Goal: Information Seeking & Learning: Learn about a topic

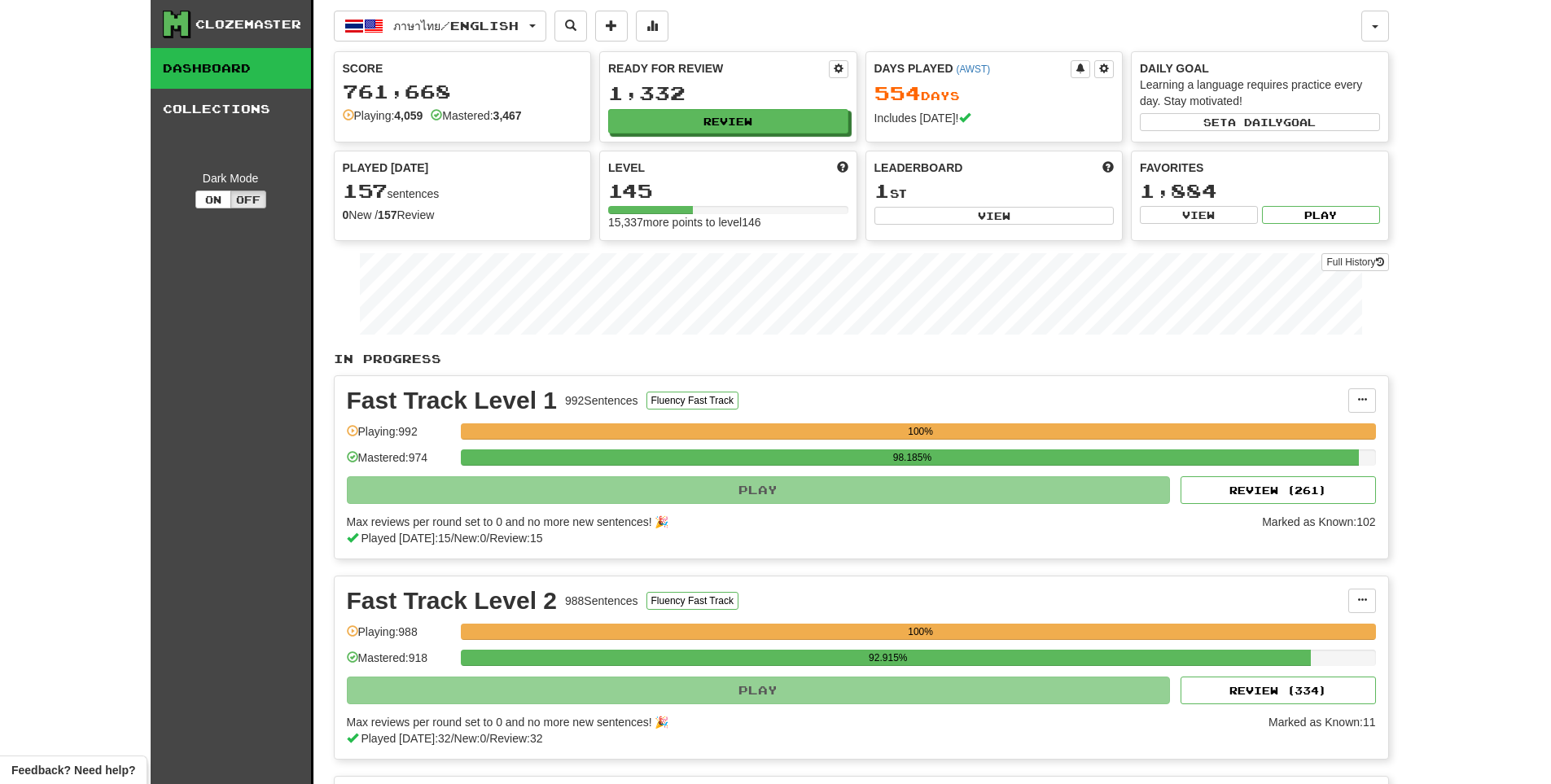
click at [1364, 251] on div "Full History" at bounding box center [861, 295] width 1055 height 102
click at [1340, 267] on link "Full History" at bounding box center [1354, 262] width 67 height 18
click at [1351, 260] on link "Full History" at bounding box center [1354, 262] width 67 height 18
click at [798, 104] on div "Ready for Review 1,332 Review" at bounding box center [728, 96] width 256 height 89
click at [787, 118] on button "Review" at bounding box center [729, 122] width 241 height 24
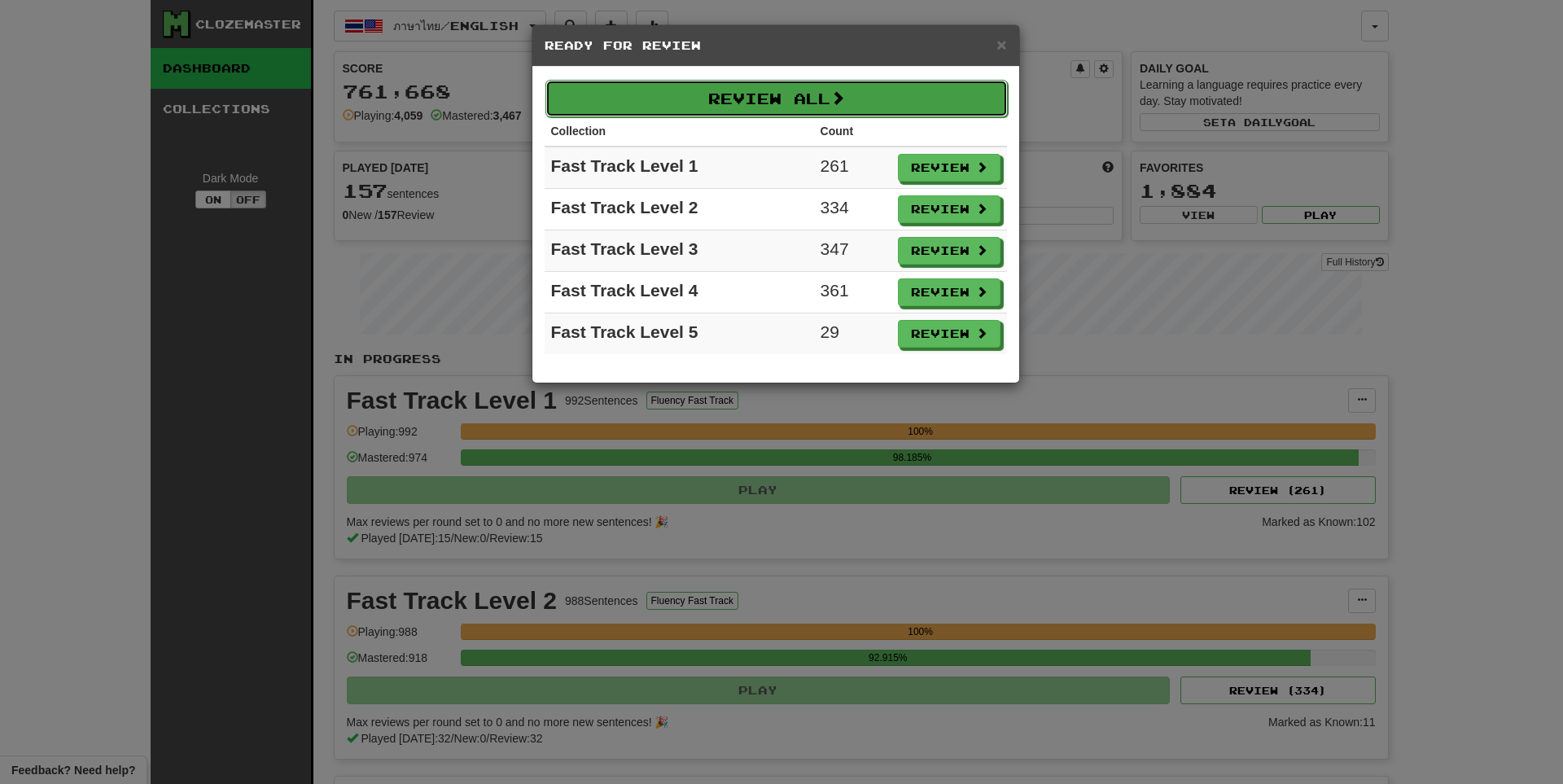
click at [811, 103] on button "Review All" at bounding box center [776, 98] width 462 height 37
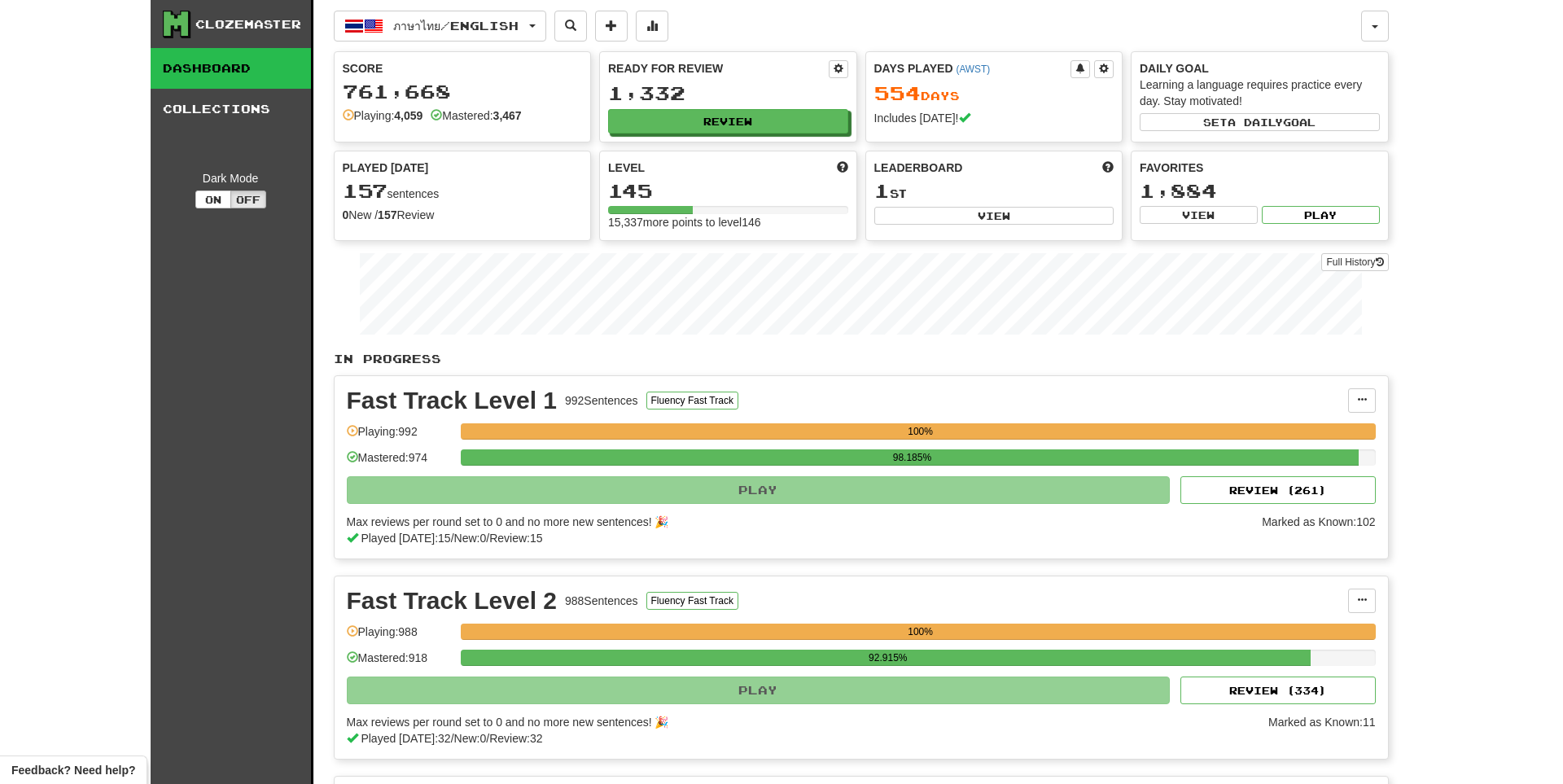
select select "**"
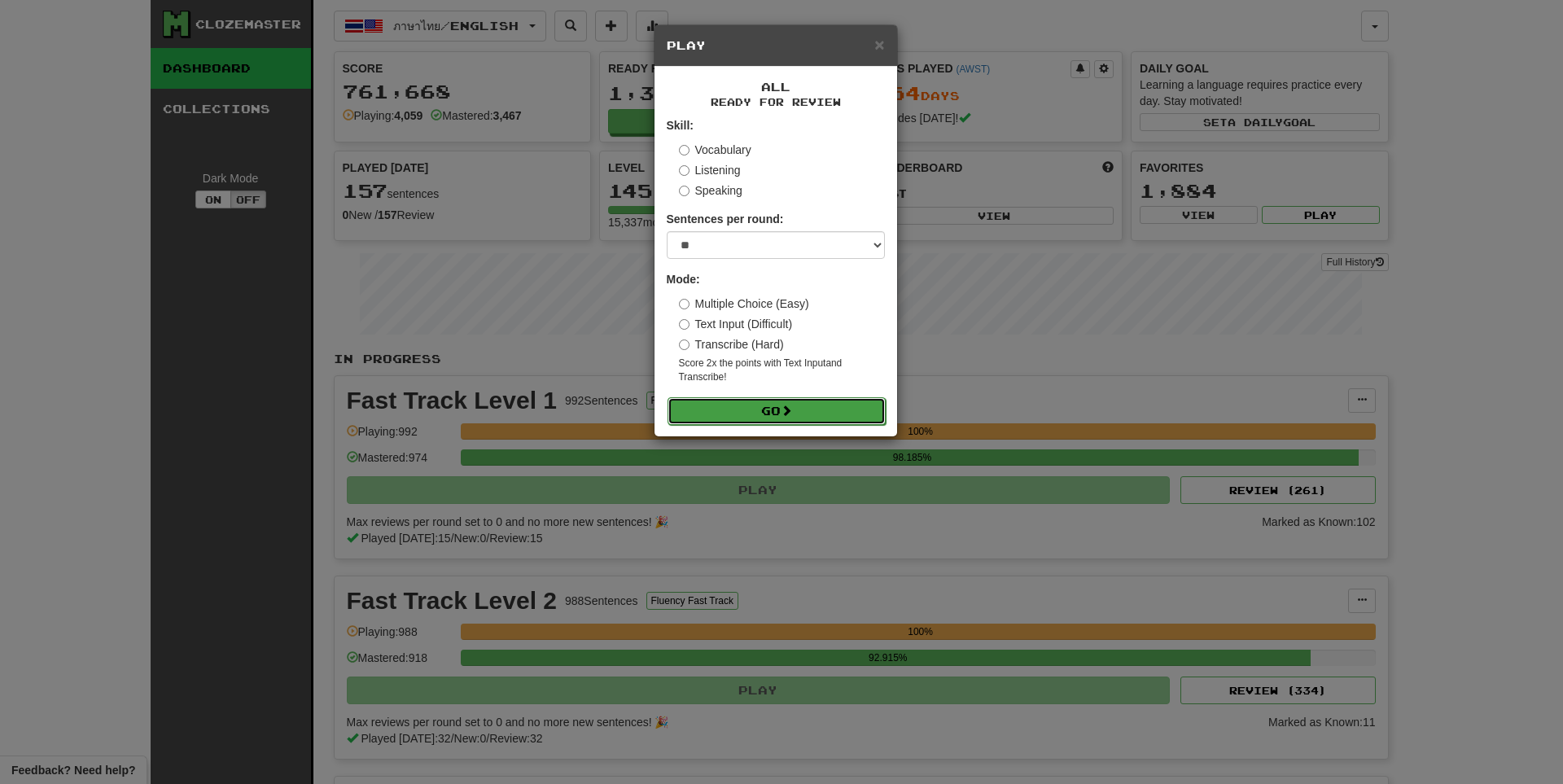
click at [723, 412] on button "Go" at bounding box center [776, 411] width 218 height 28
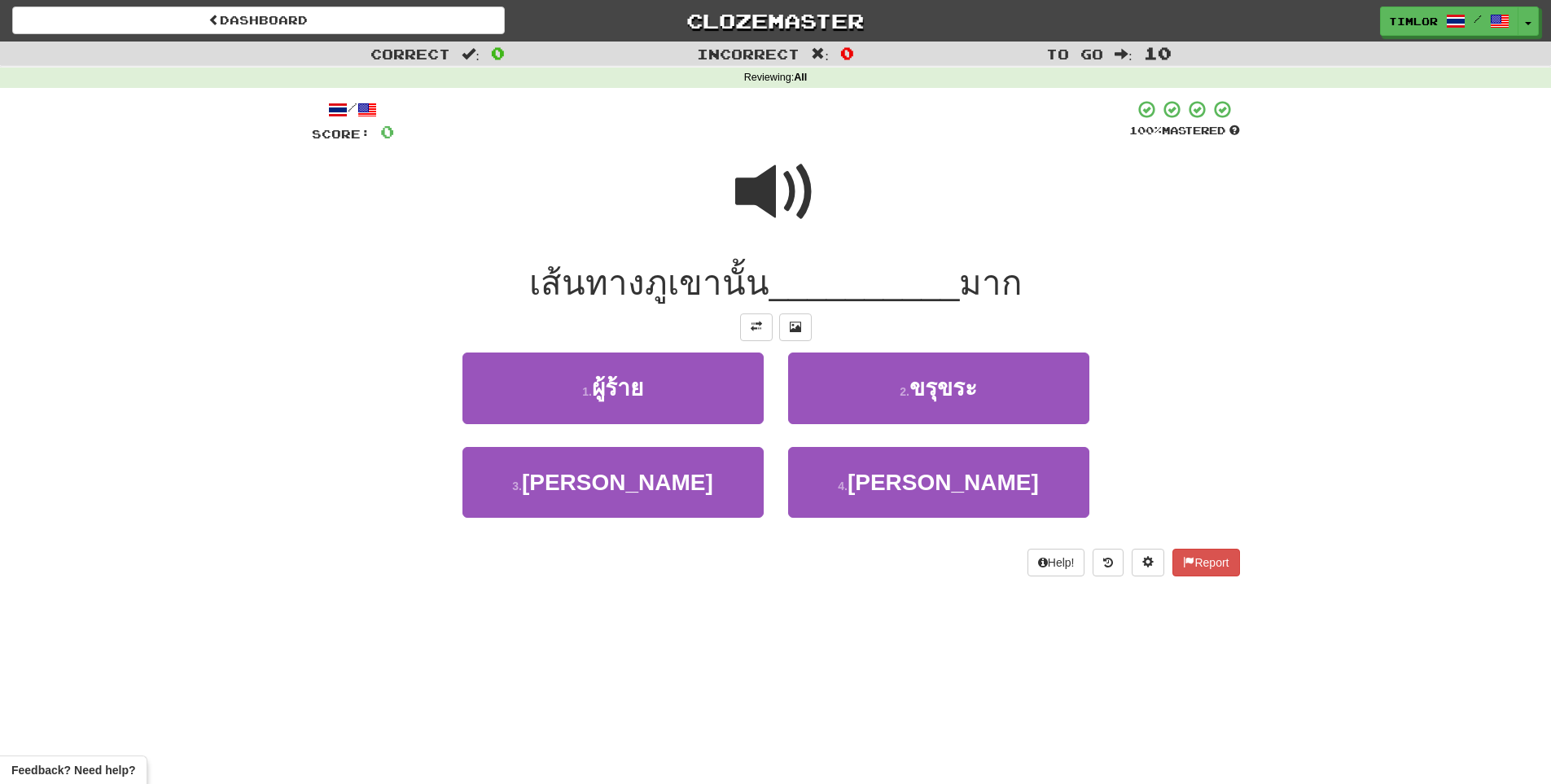
click at [1319, 233] on div "Correct : 0 Incorrect : 0 To go : 10 Reviewing : All / Score: 0 100 % Mastered …" at bounding box center [776, 320] width 1551 height 557
click at [1073, 280] on div "เส้นทางภูเขานั้น __________ มาก" at bounding box center [776, 284] width 928 height 45
click at [796, 216] on span at bounding box center [776, 192] width 82 height 82
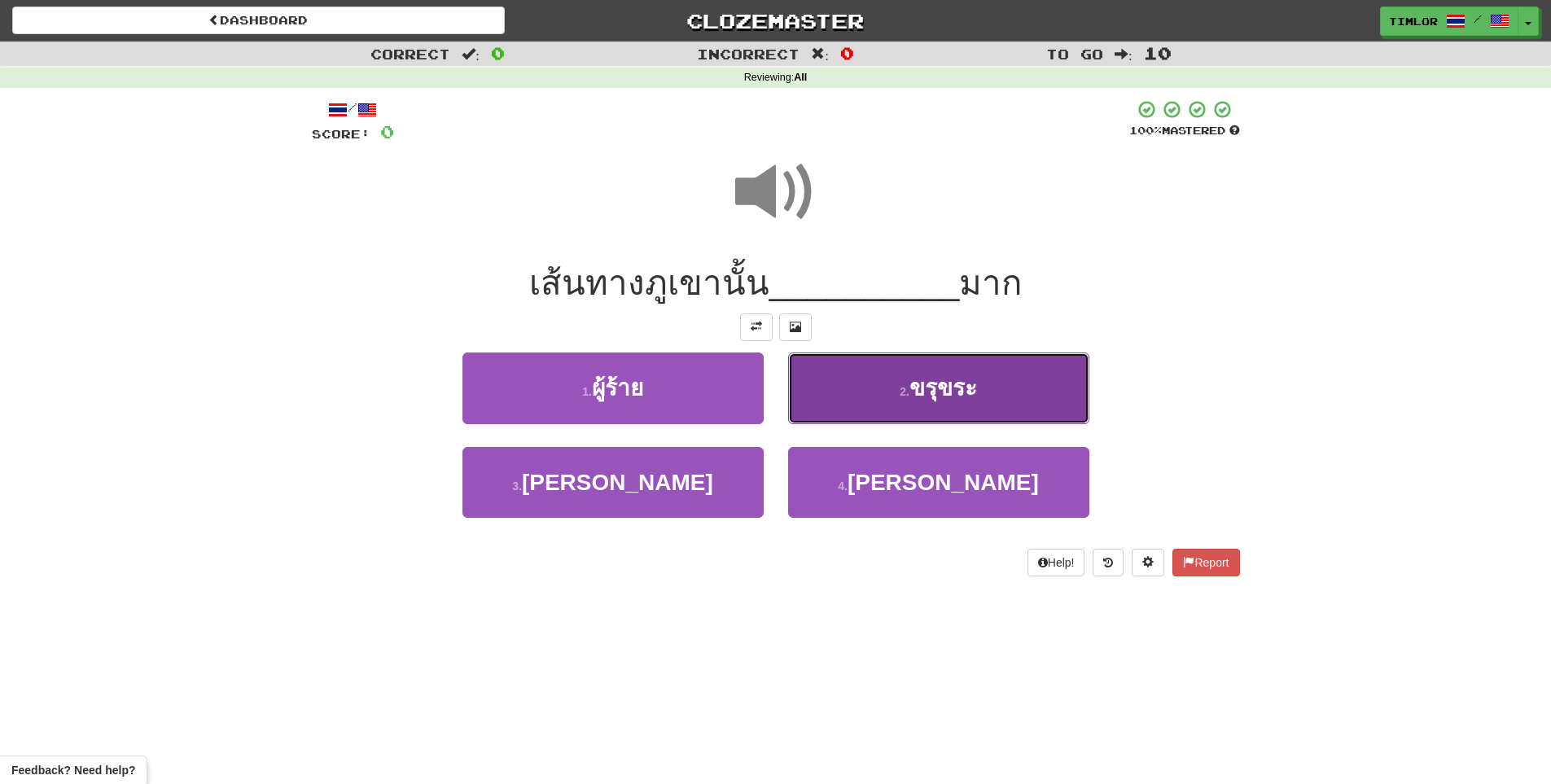
click at [848, 369] on button "2 . ขรุขระ" at bounding box center [938, 388] width 301 height 71
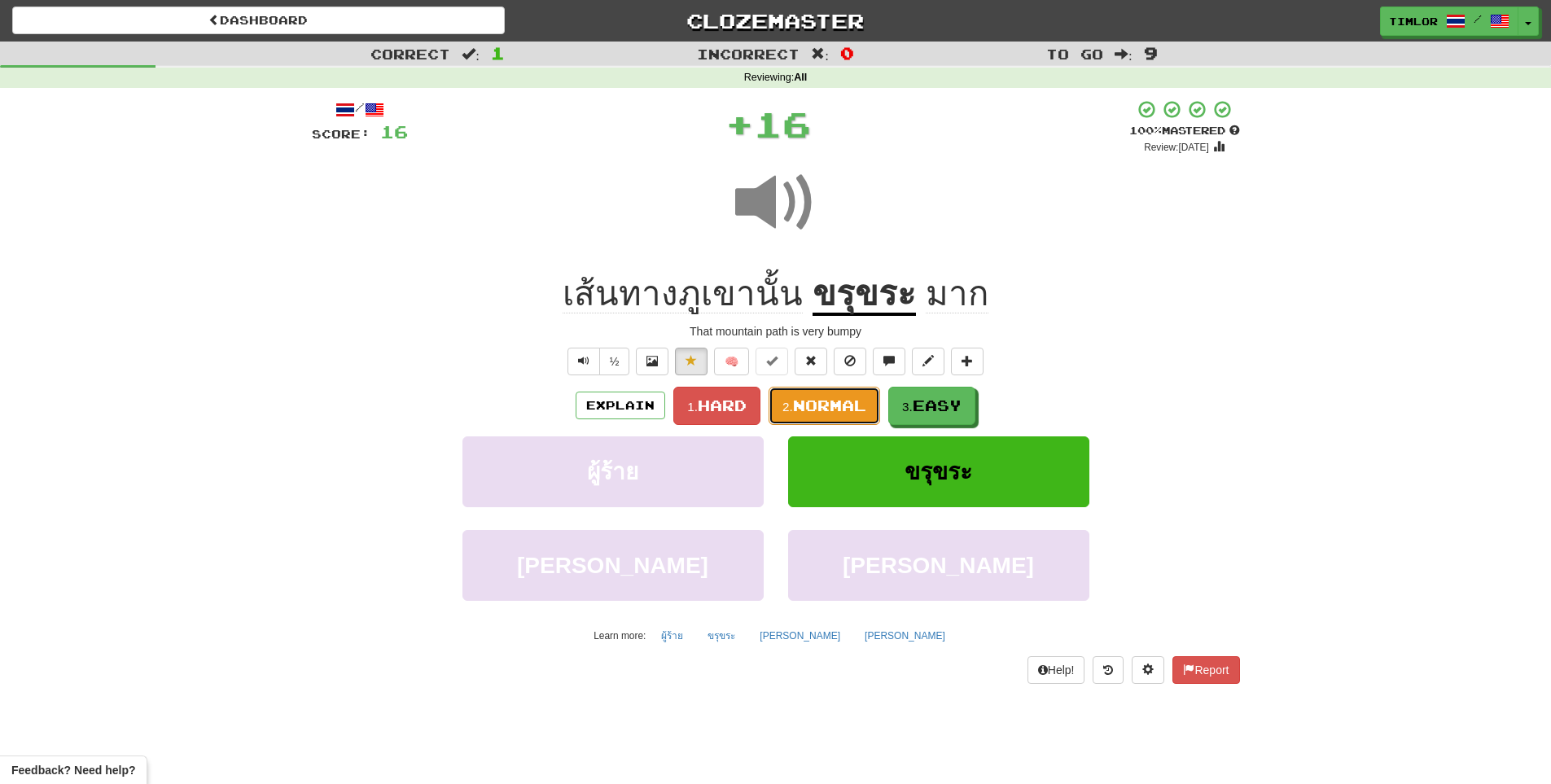
click at [841, 393] on button "2. Normal" at bounding box center [824, 405] width 111 height 38
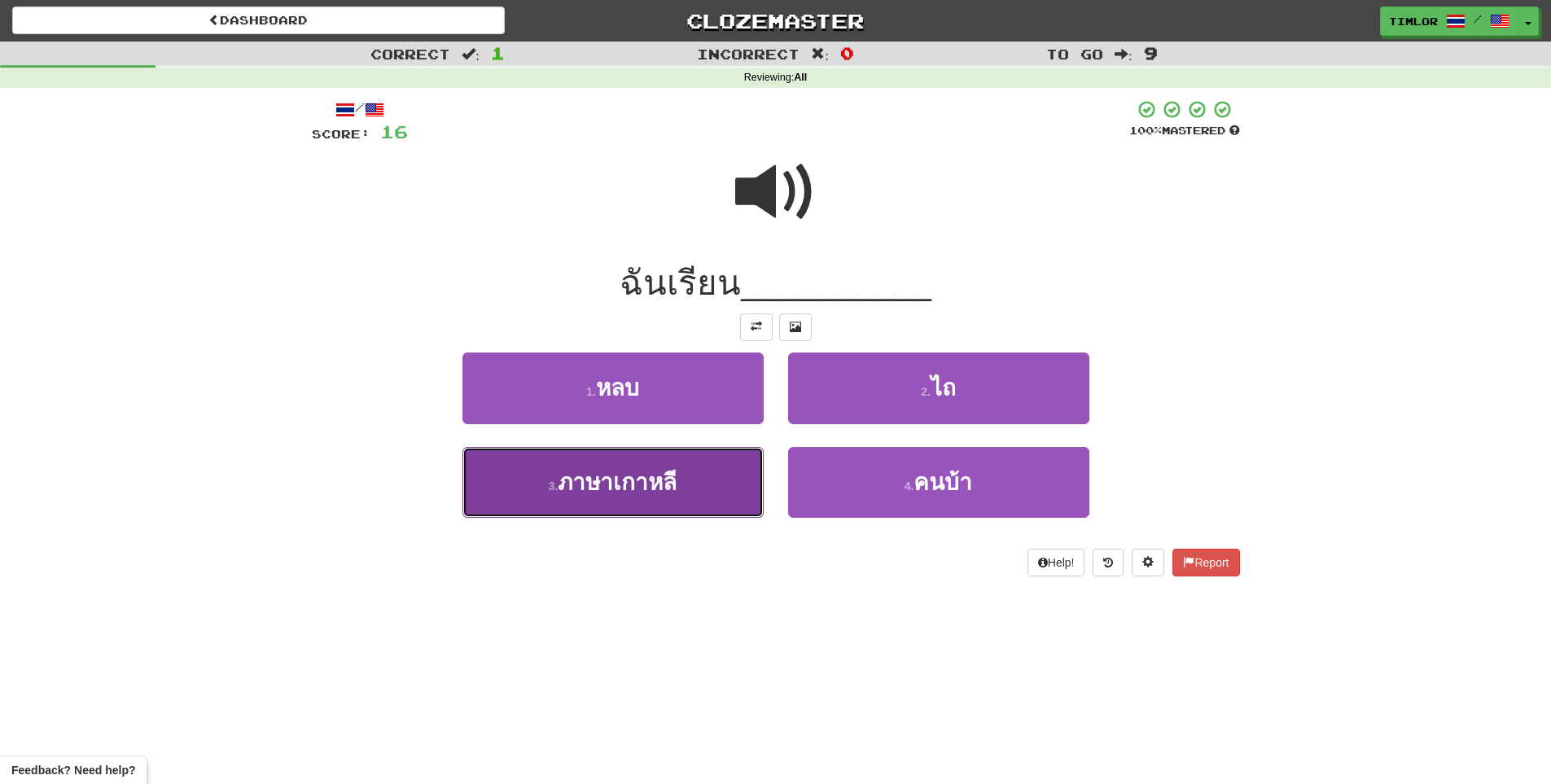
click at [740, 477] on button "3 . ภาษาเกาหลี" at bounding box center [612, 483] width 301 height 71
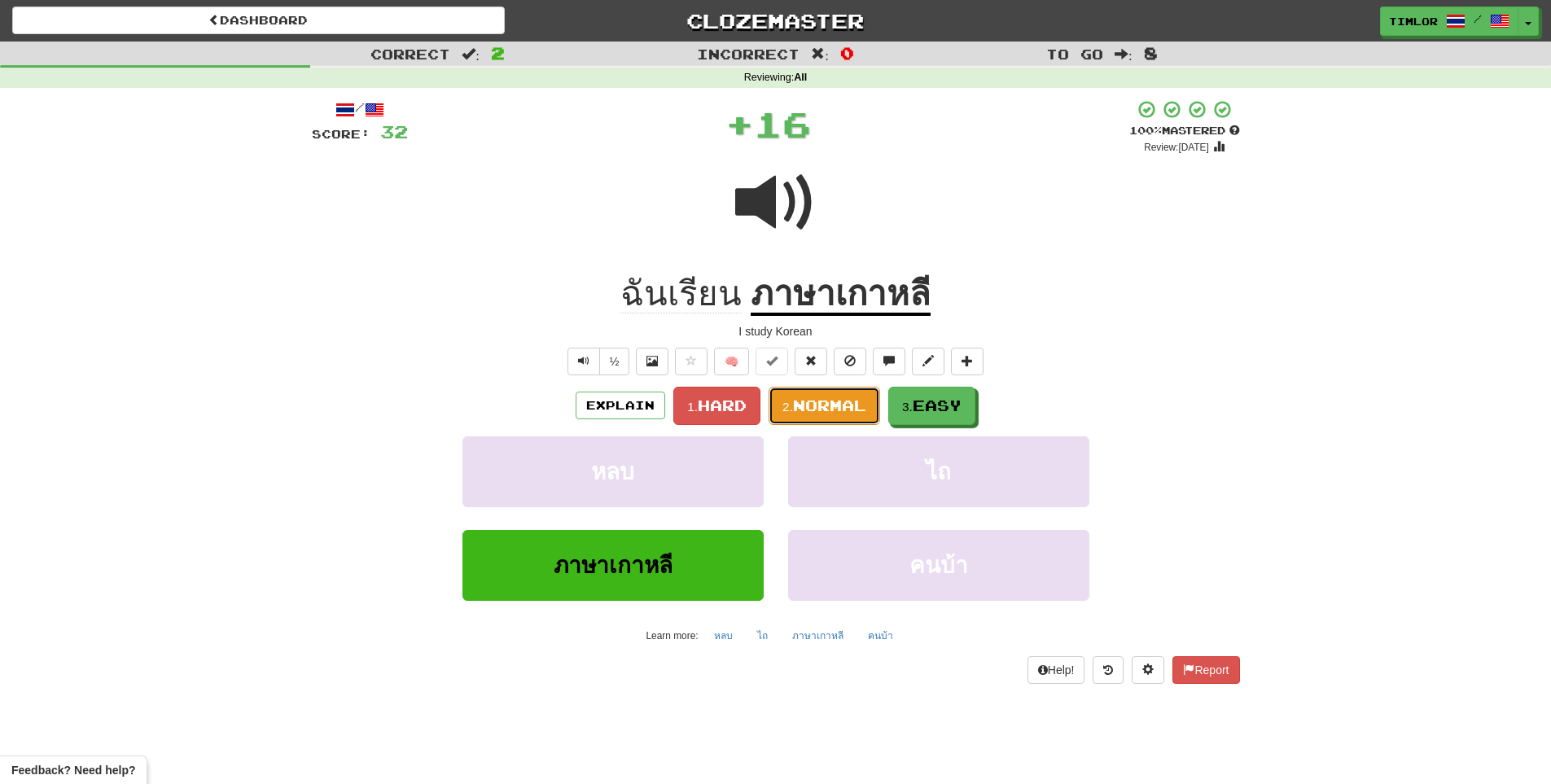
click at [865, 413] on span "Normal" at bounding box center [829, 405] width 73 height 18
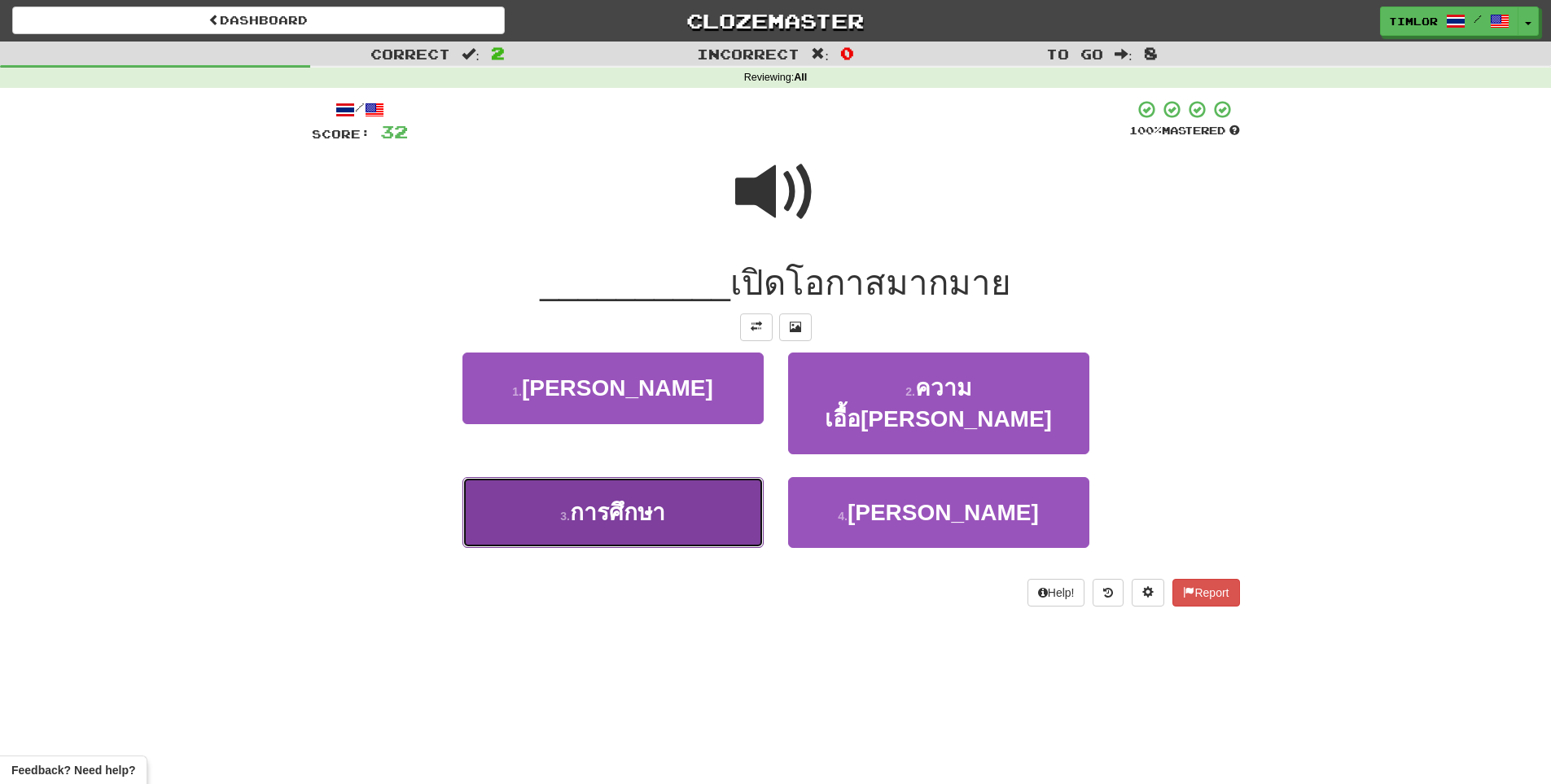
click at [736, 477] on button "3 . การศึกษา" at bounding box center [612, 512] width 301 height 71
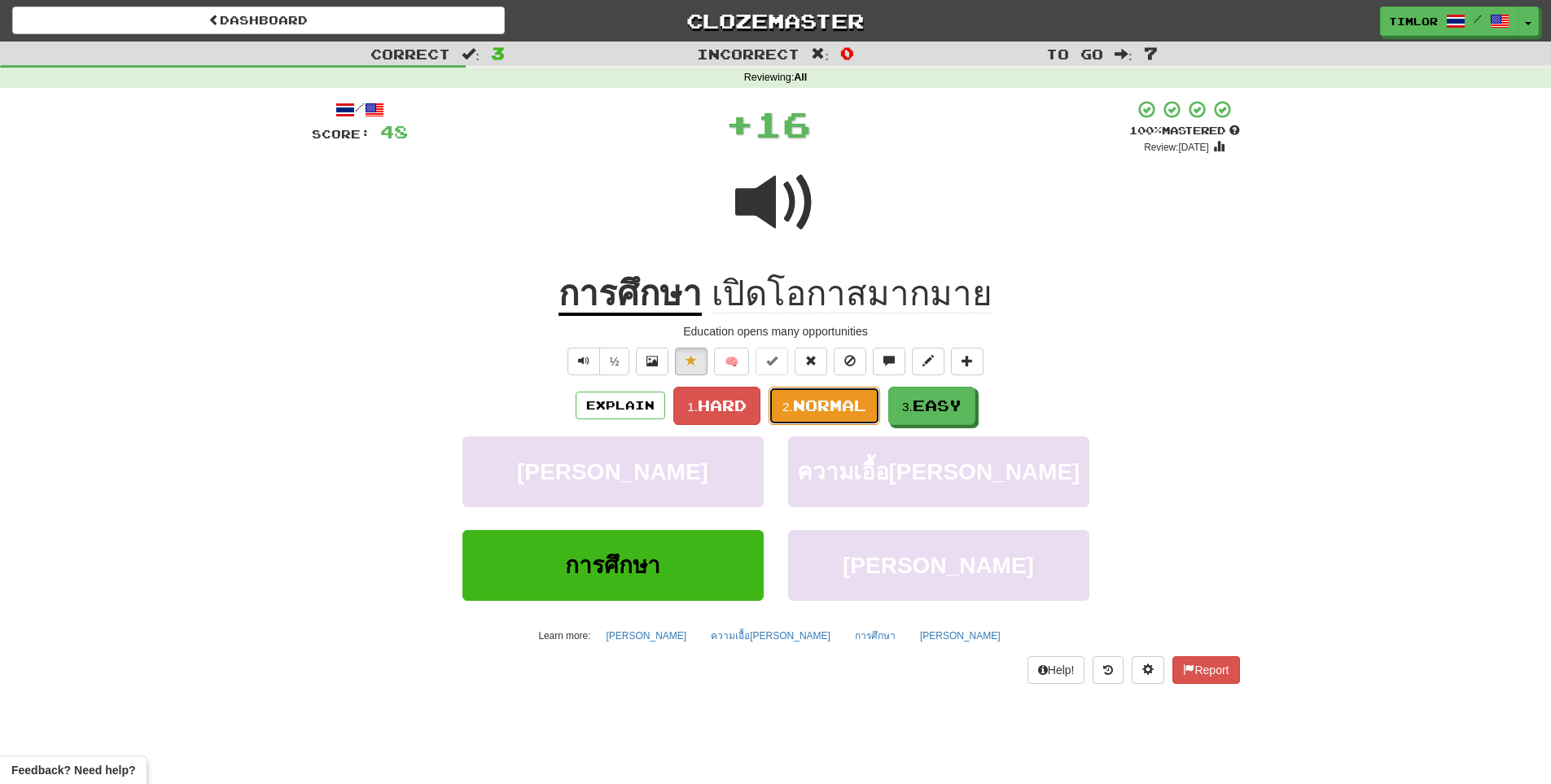
click at [813, 410] on span "Normal" at bounding box center [829, 405] width 73 height 18
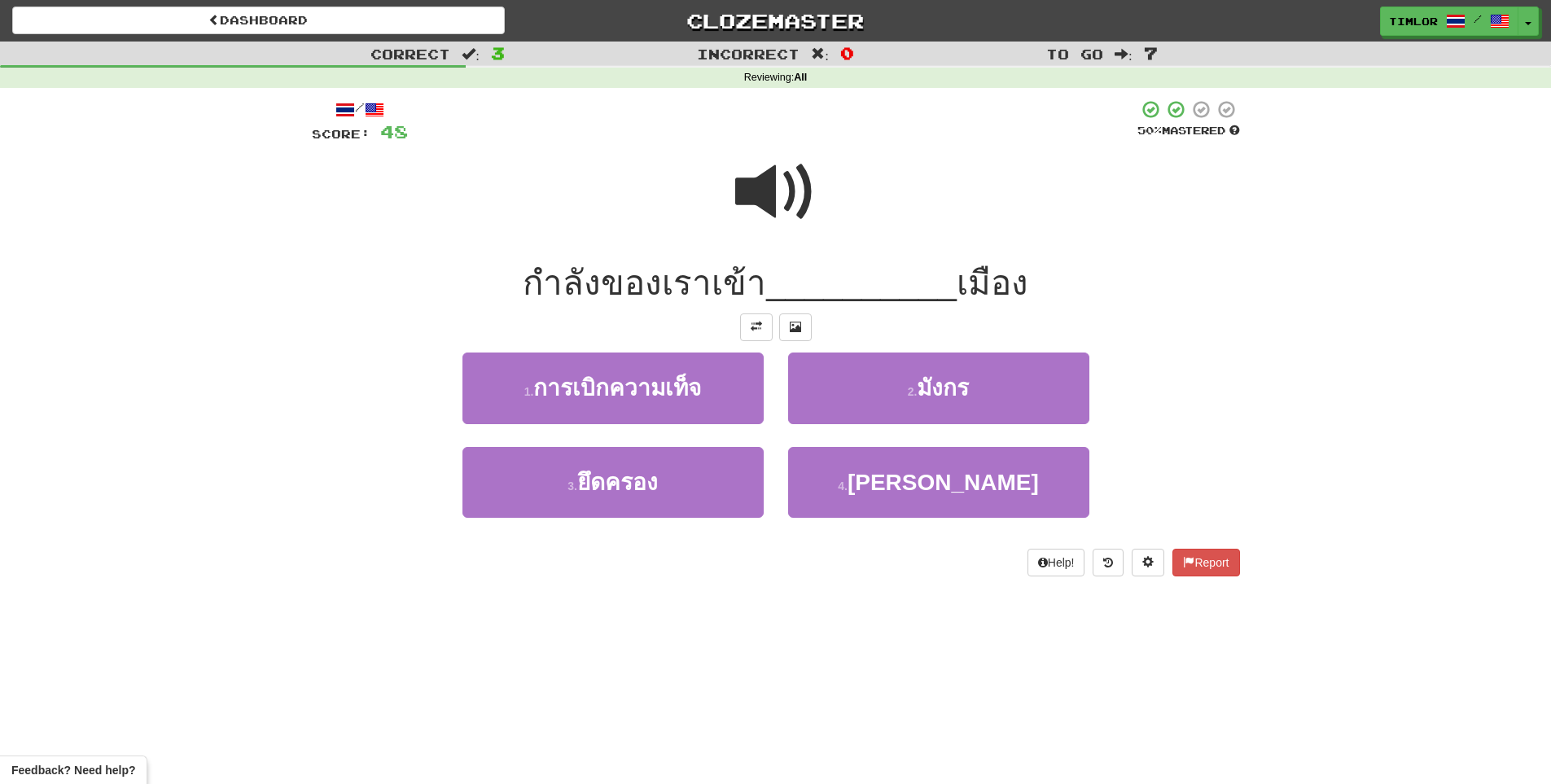
click at [753, 213] on span at bounding box center [776, 192] width 82 height 82
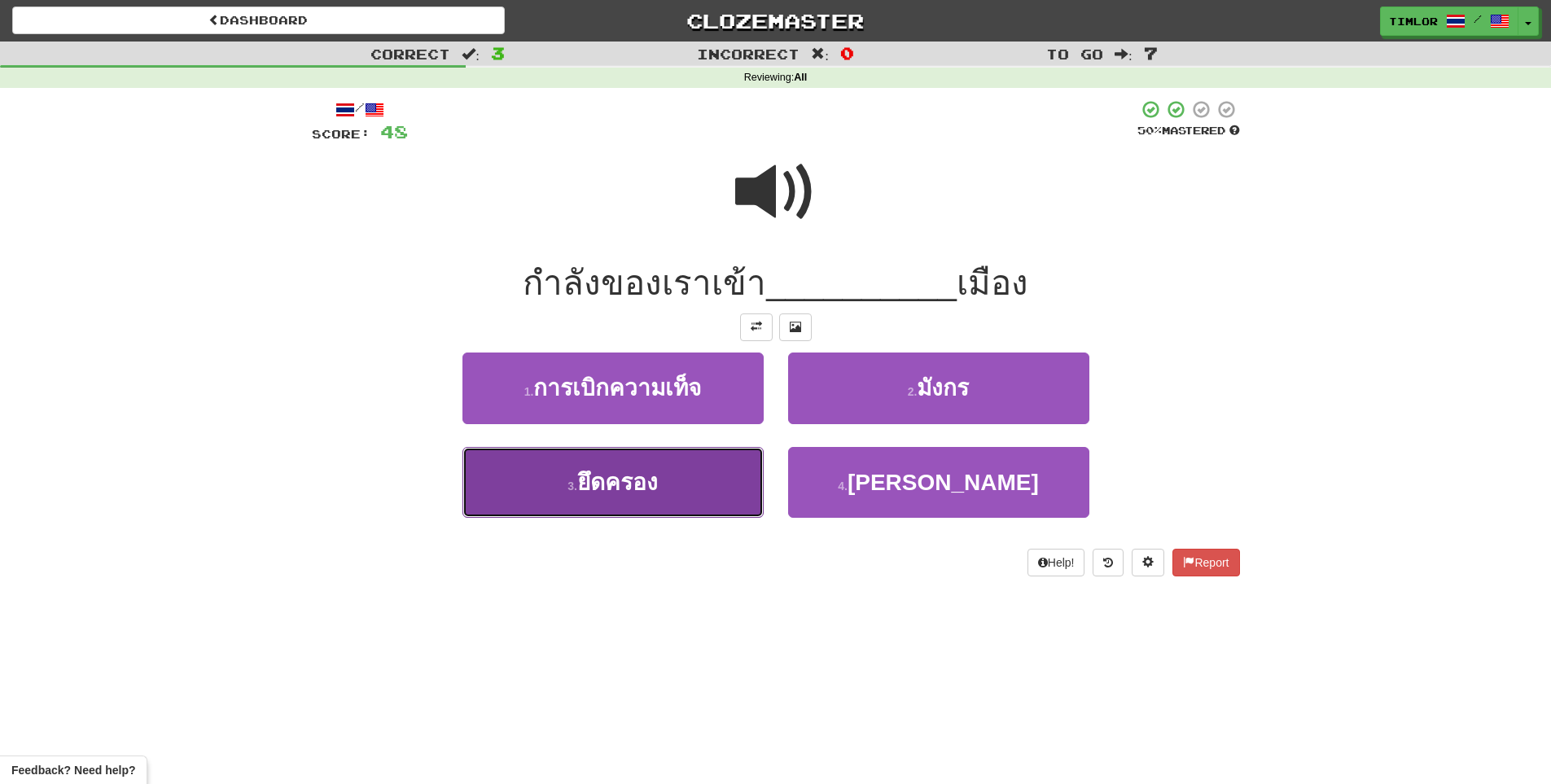
click at [733, 495] on button "3 . ยึดครอง" at bounding box center [612, 483] width 301 height 71
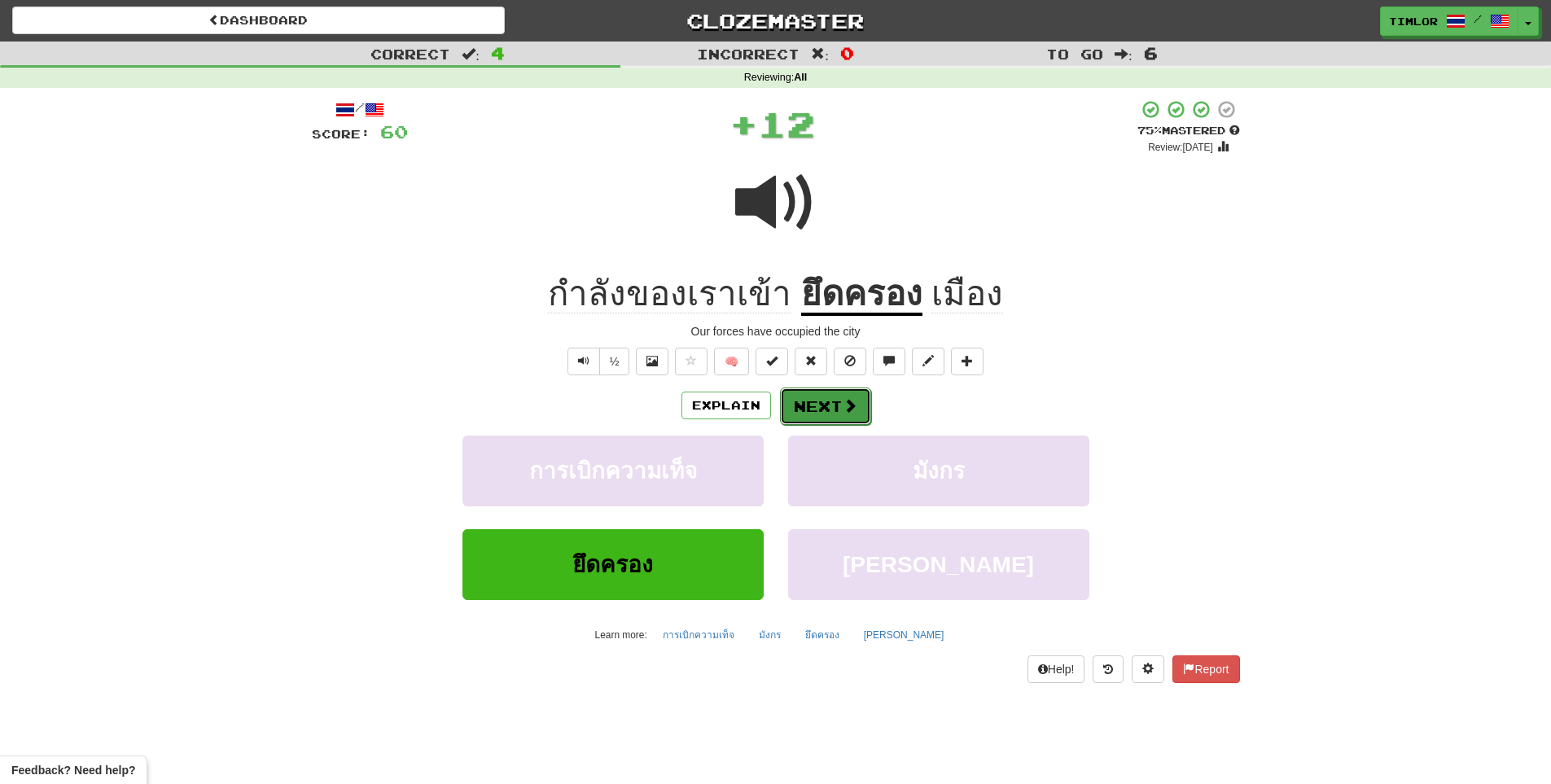
click at [839, 409] on button "Next" at bounding box center [825, 405] width 91 height 37
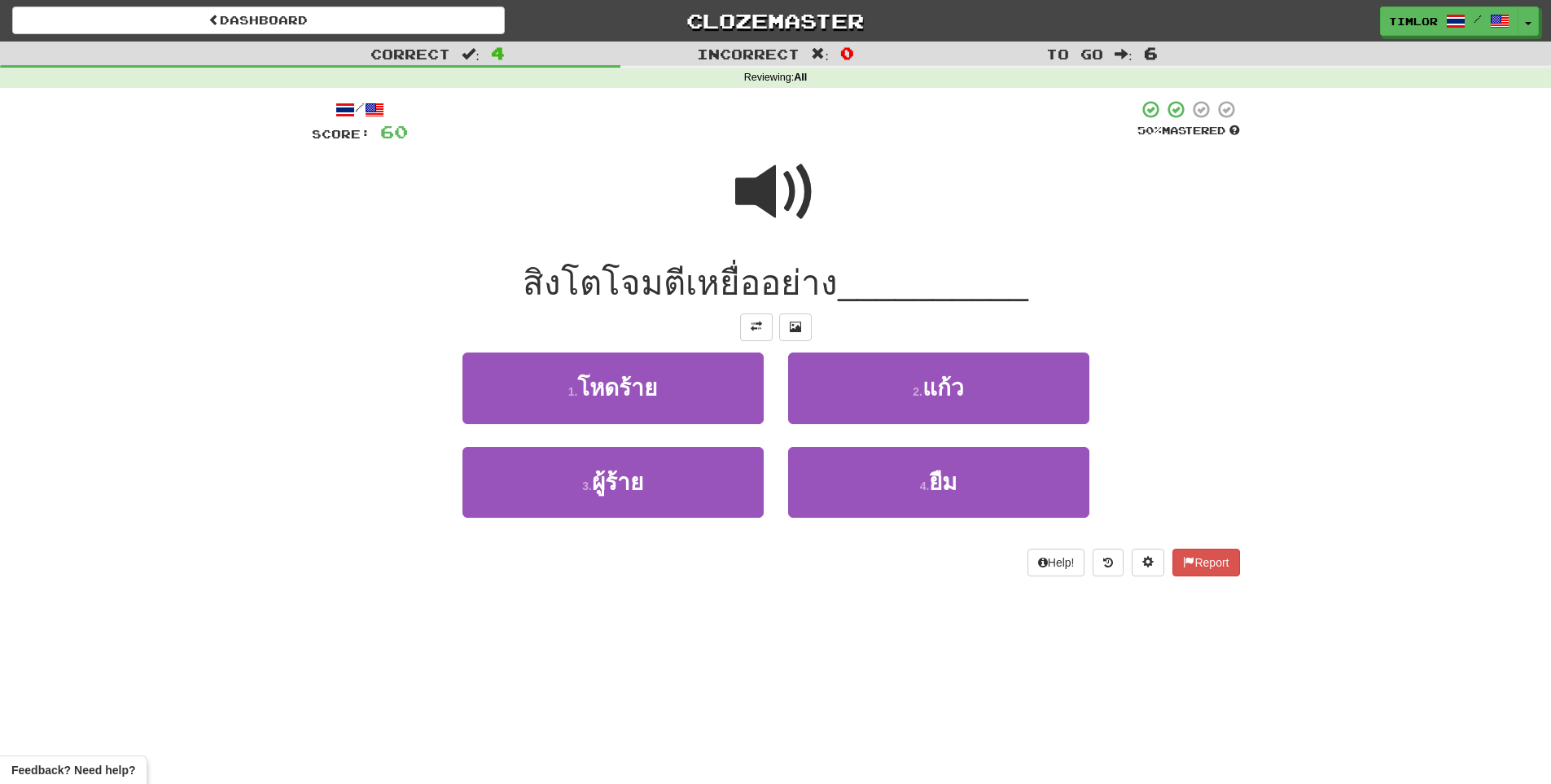
click at [742, 169] on span at bounding box center [776, 192] width 82 height 82
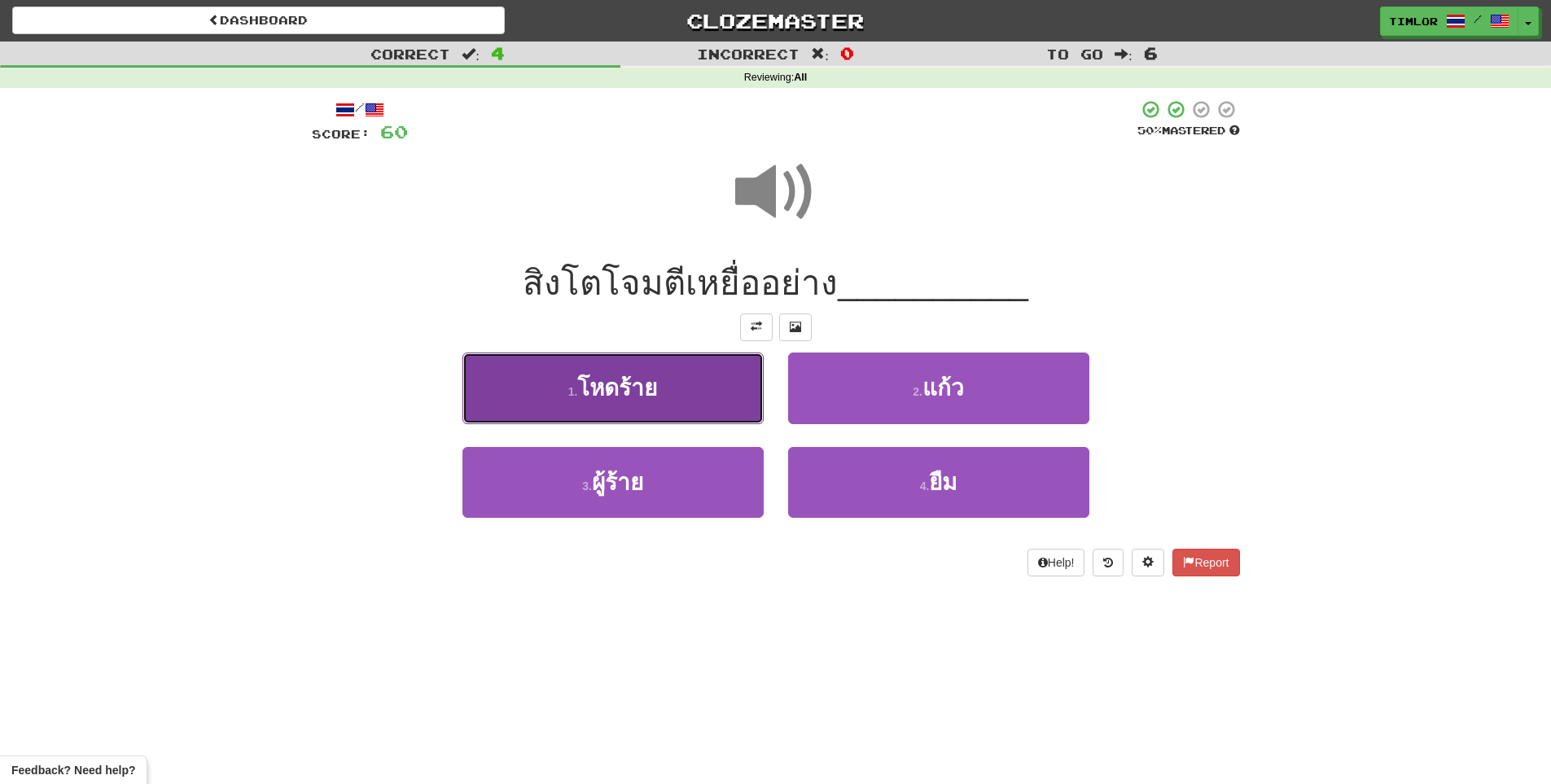
click at [690, 398] on button "1 . โหดร้าย" at bounding box center [612, 388] width 301 height 71
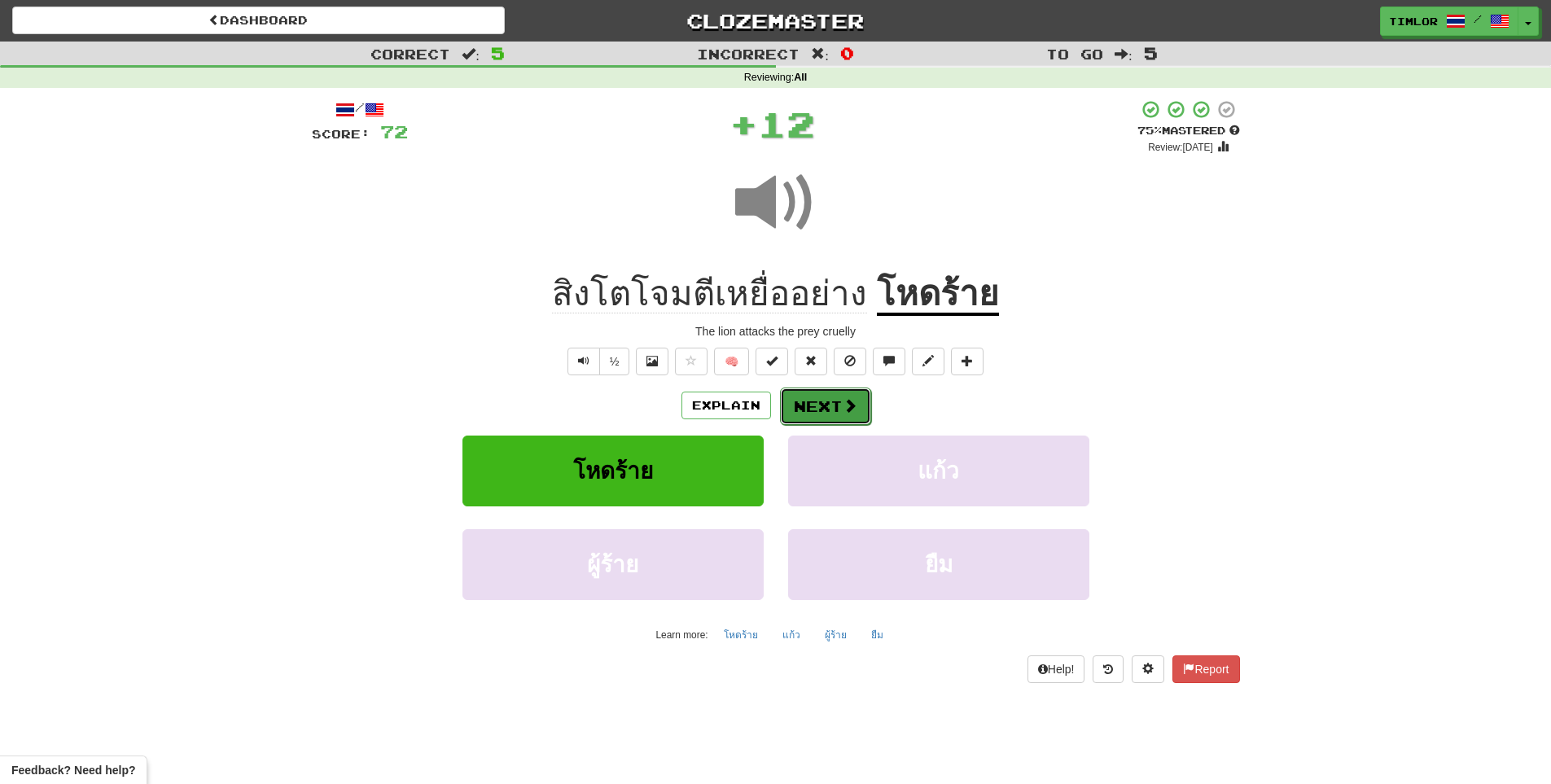
click at [815, 405] on button "Next" at bounding box center [825, 405] width 91 height 37
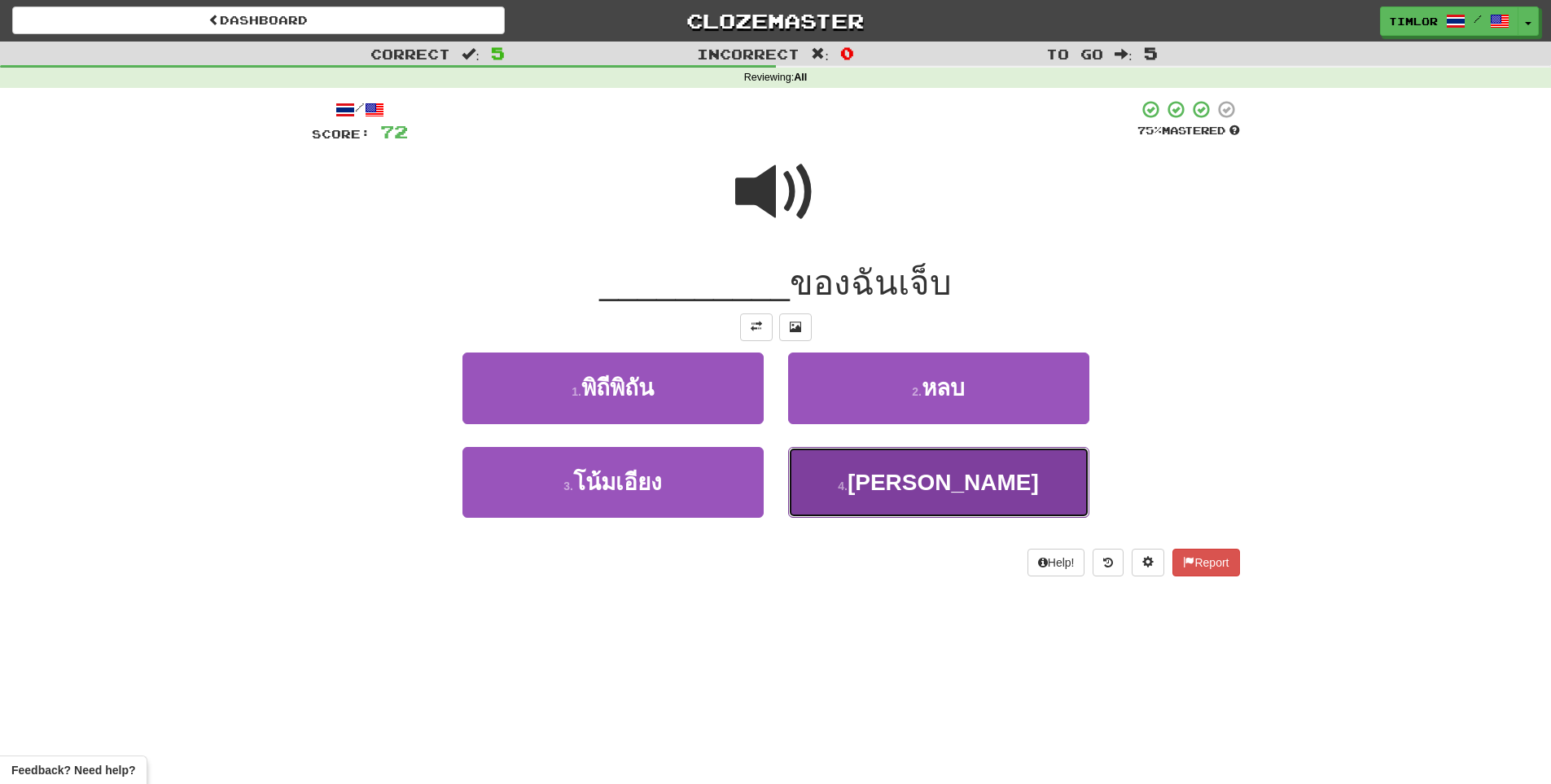
click at [843, 473] on button "4 . ฟัน" at bounding box center [938, 483] width 301 height 71
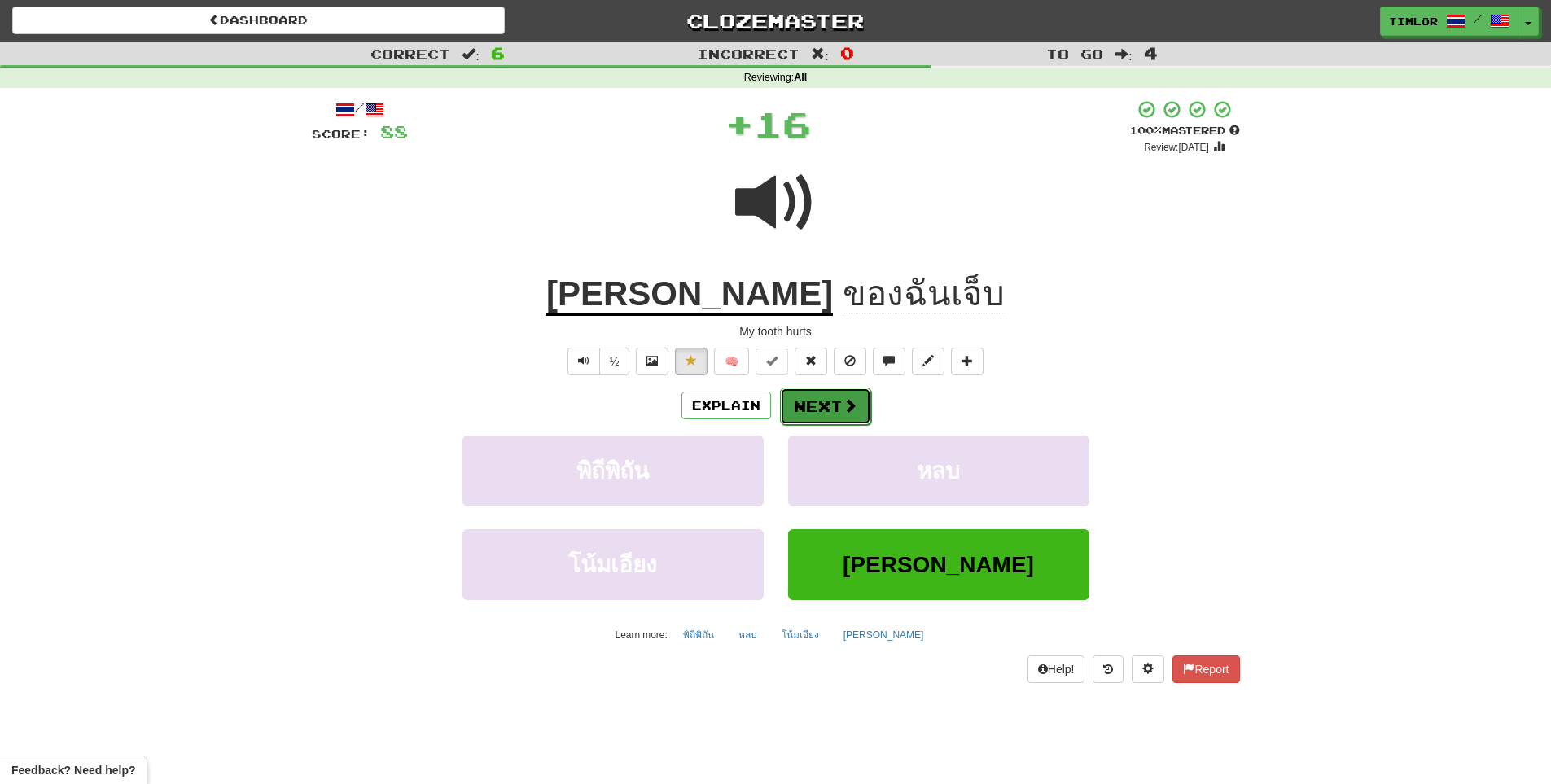
click at [842, 407] on span at bounding box center [849, 405] width 15 height 15
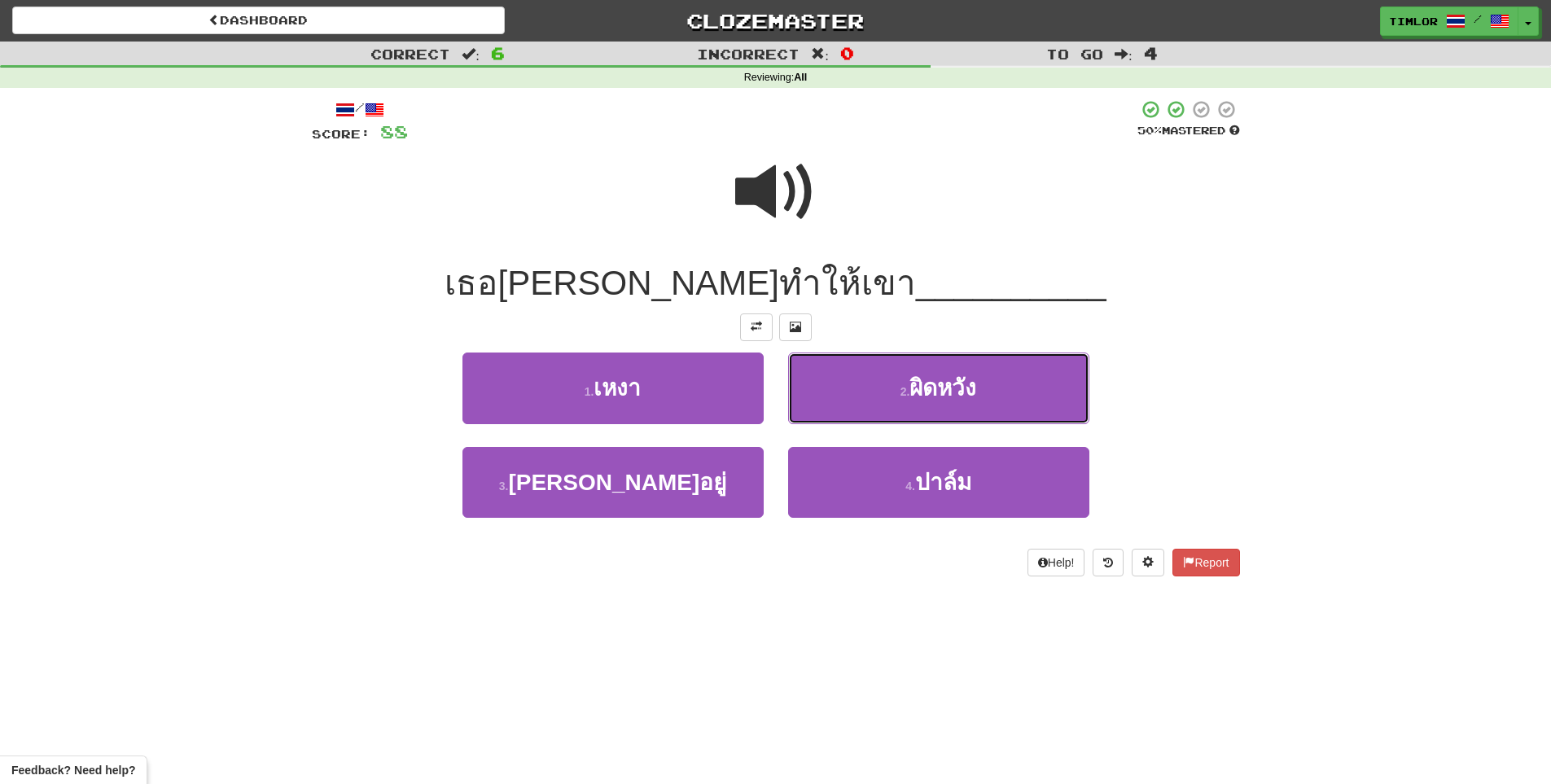
click at [841, 407] on button "2 . ผิดหวัง" at bounding box center [938, 388] width 301 height 71
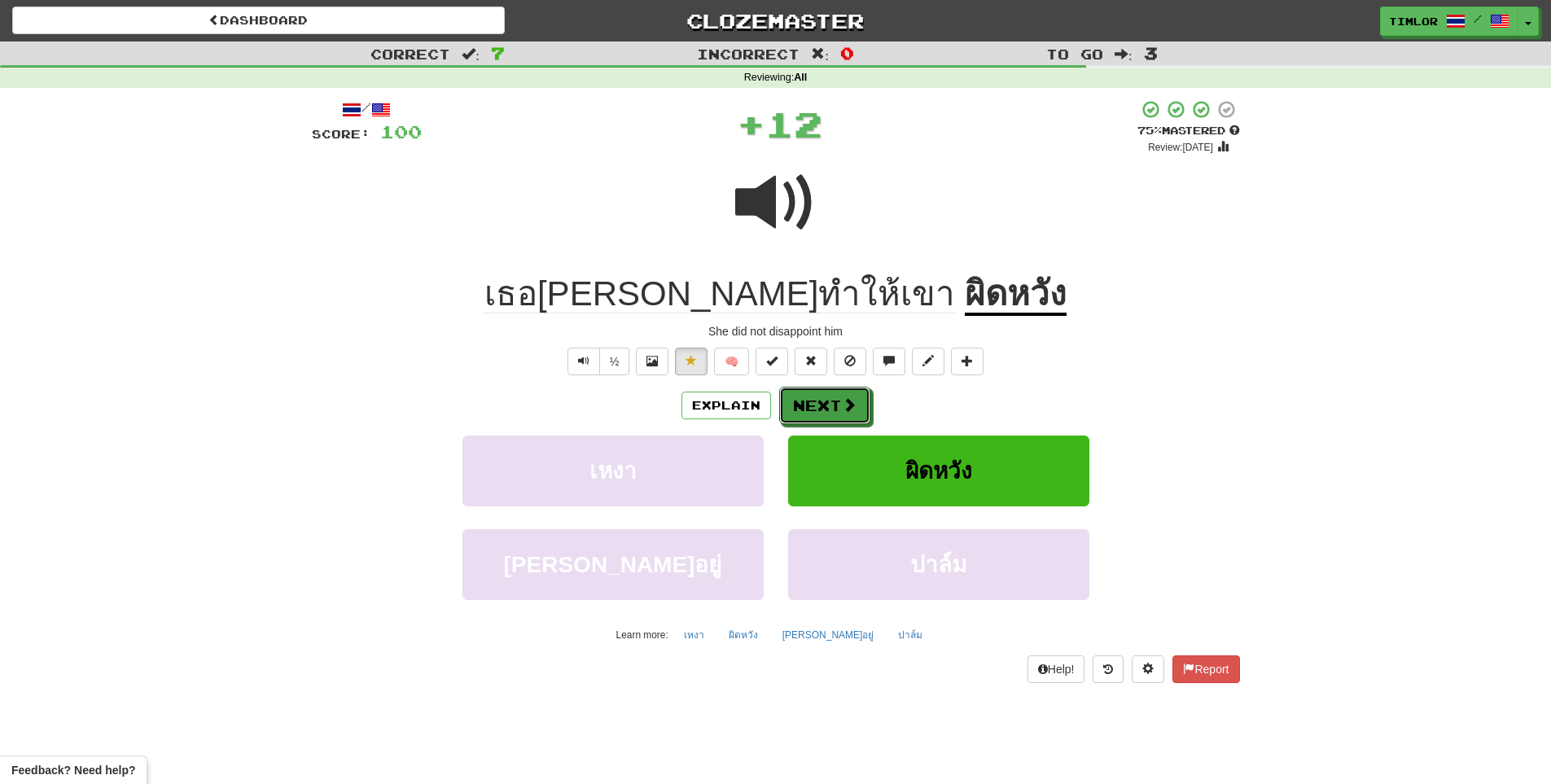
click at [842, 407] on span at bounding box center [848, 404] width 15 height 15
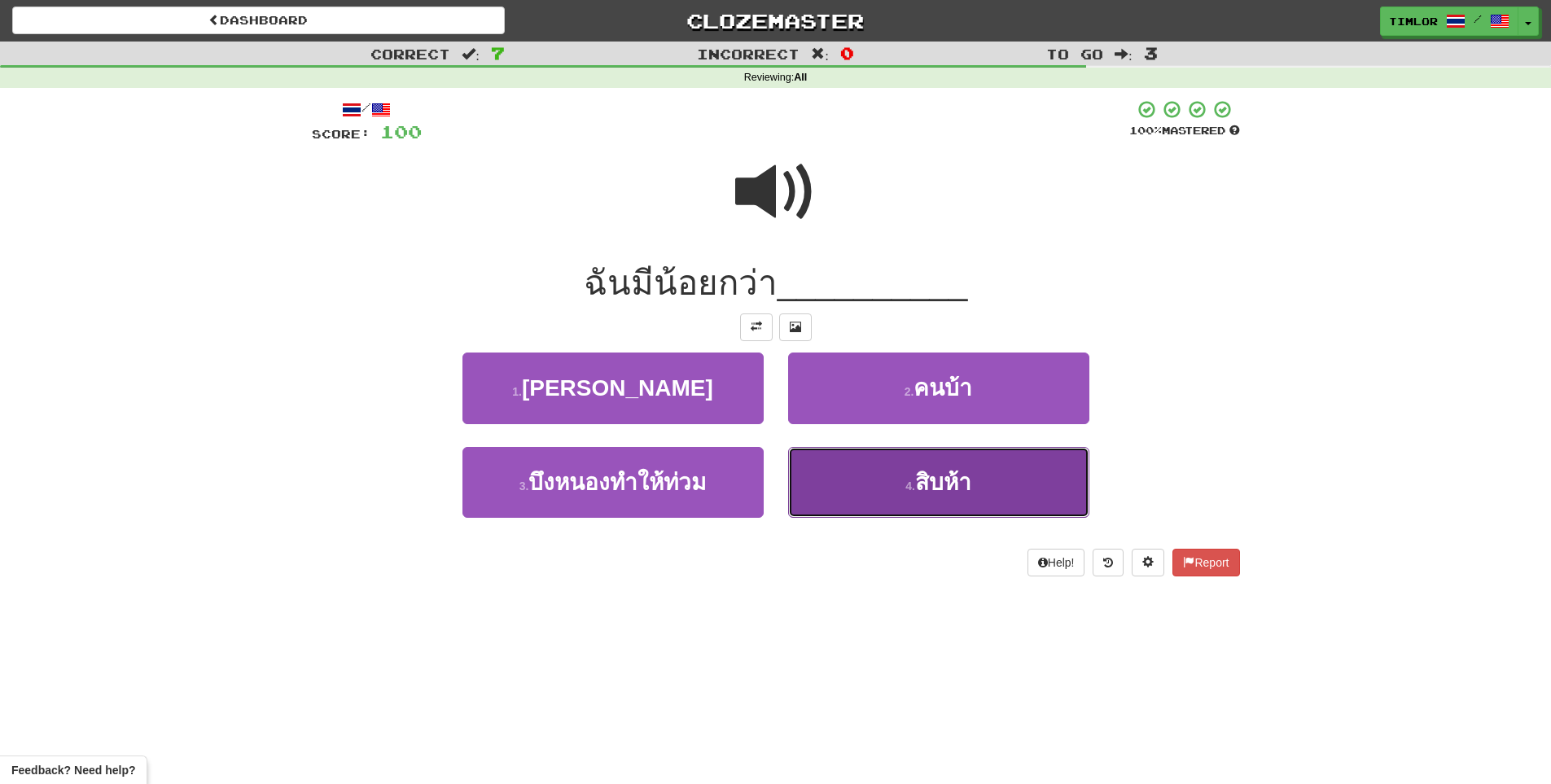
click at [862, 462] on button "4 . สิบห้า" at bounding box center [938, 483] width 301 height 71
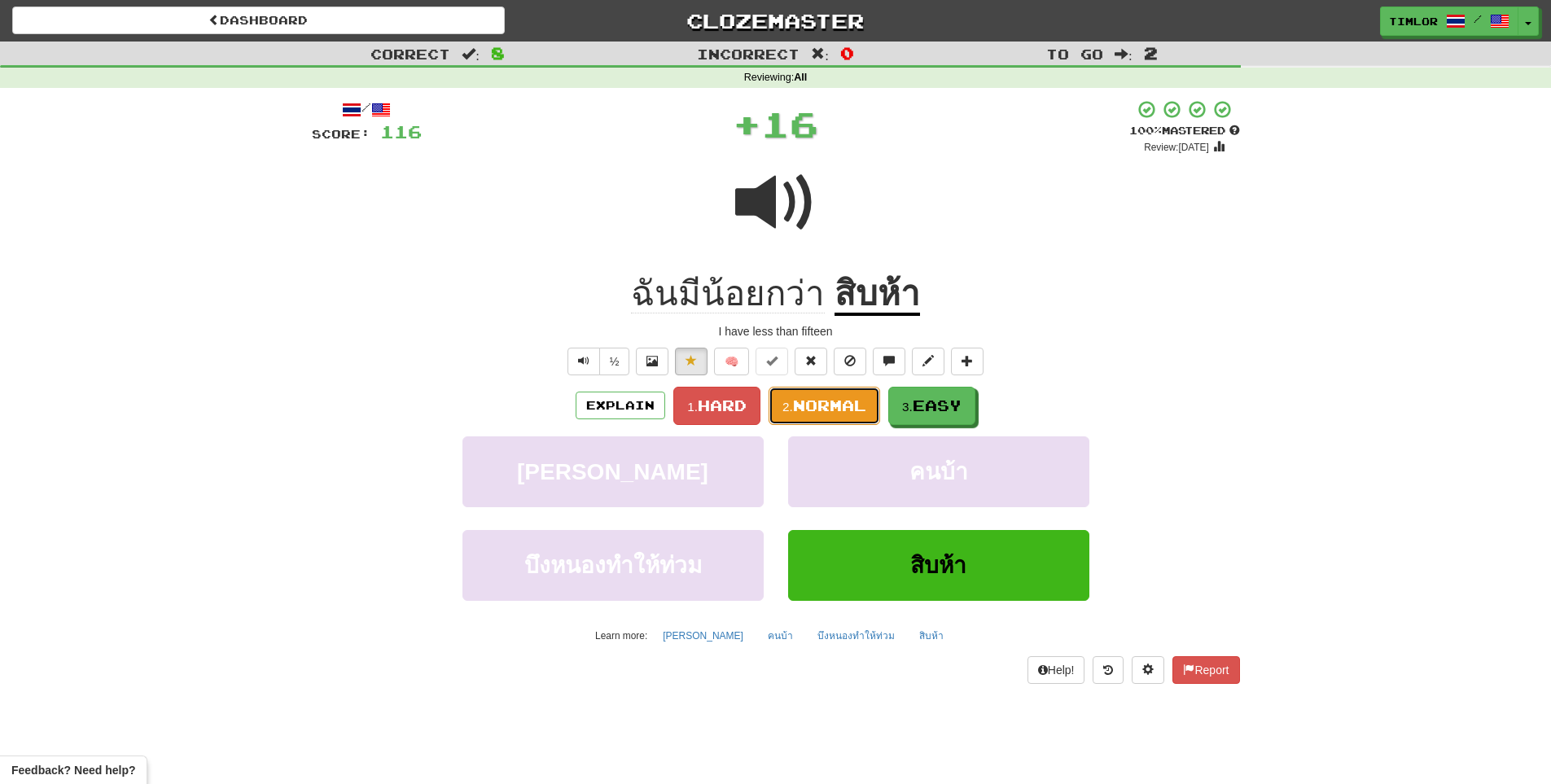
click at [871, 412] on button "2. Normal" at bounding box center [824, 405] width 111 height 38
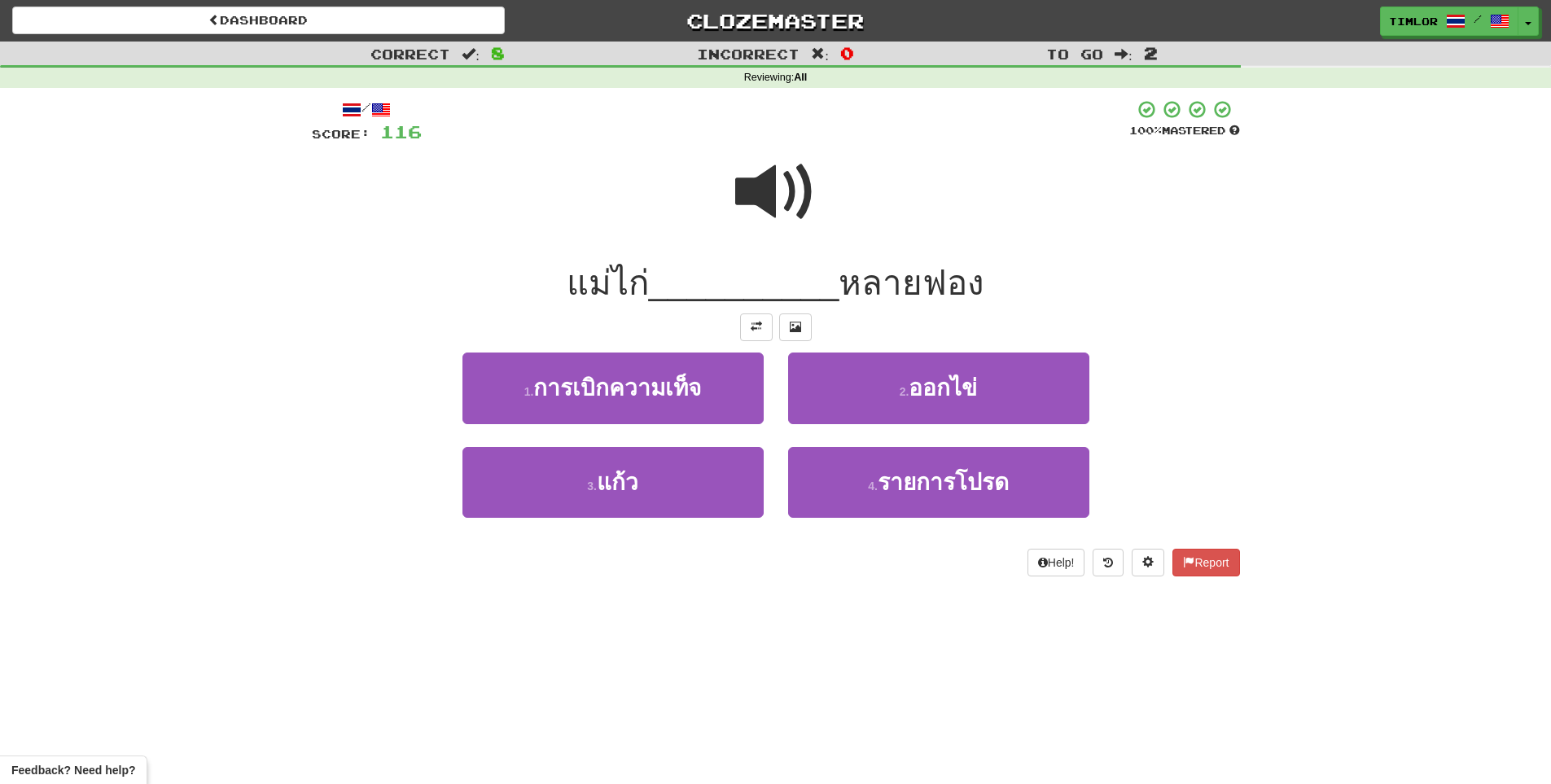
click at [776, 124] on div at bounding box center [776, 122] width 708 height 45
click at [782, 181] on span at bounding box center [776, 192] width 82 height 82
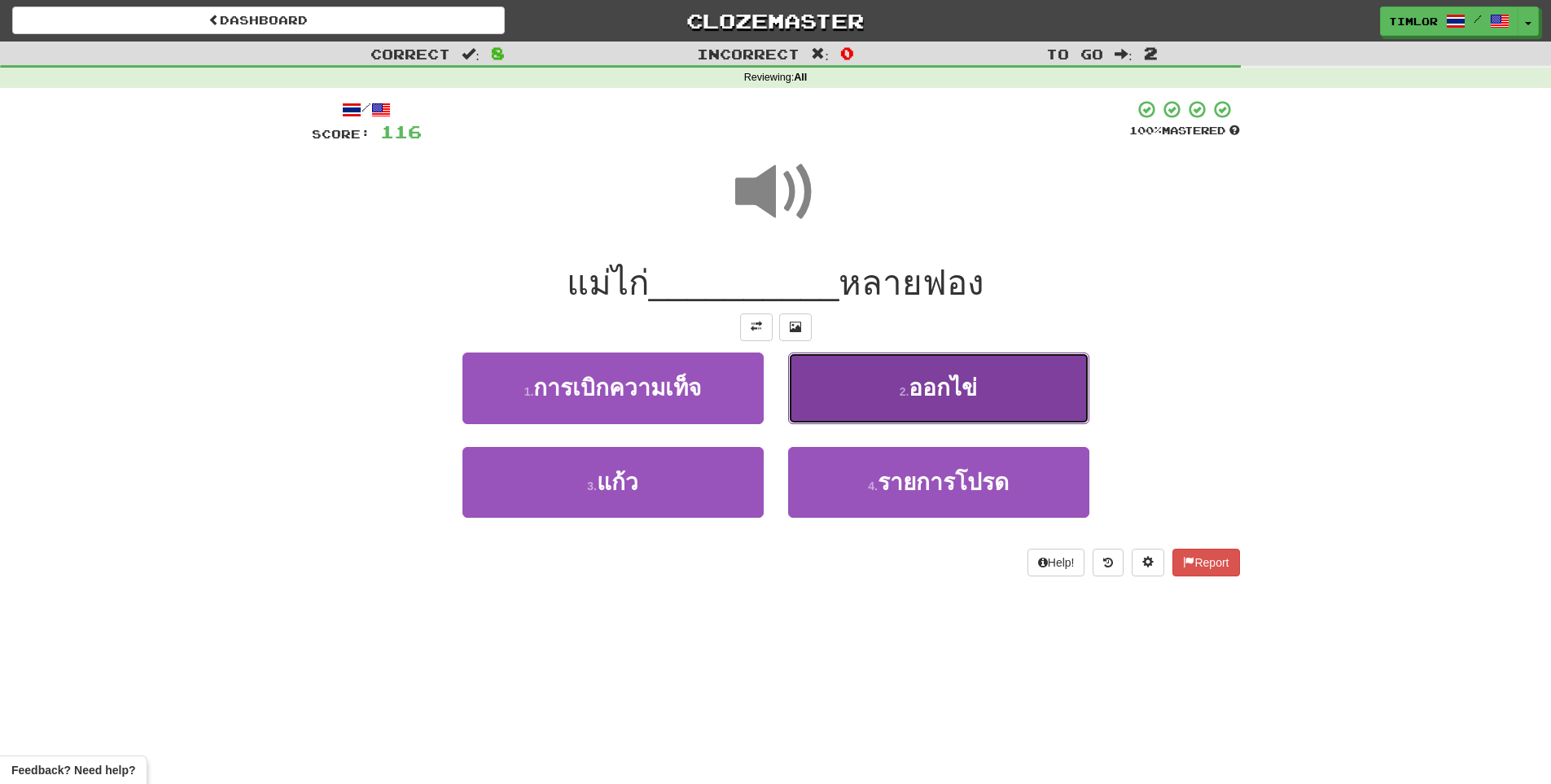
click at [871, 383] on button "2 . ออกไข่" at bounding box center [938, 388] width 301 height 71
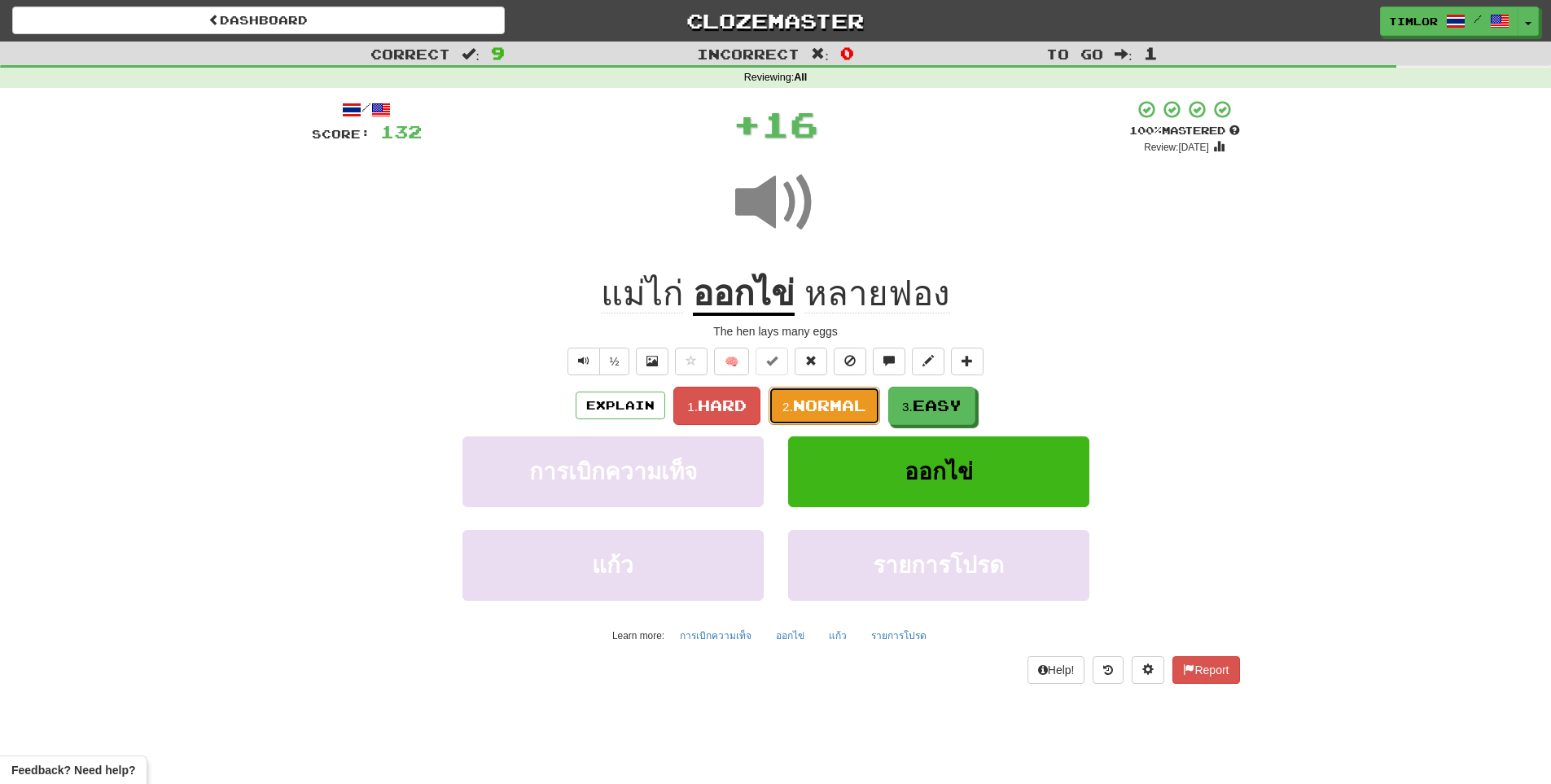
click at [839, 412] on span "Normal" at bounding box center [829, 405] width 73 height 18
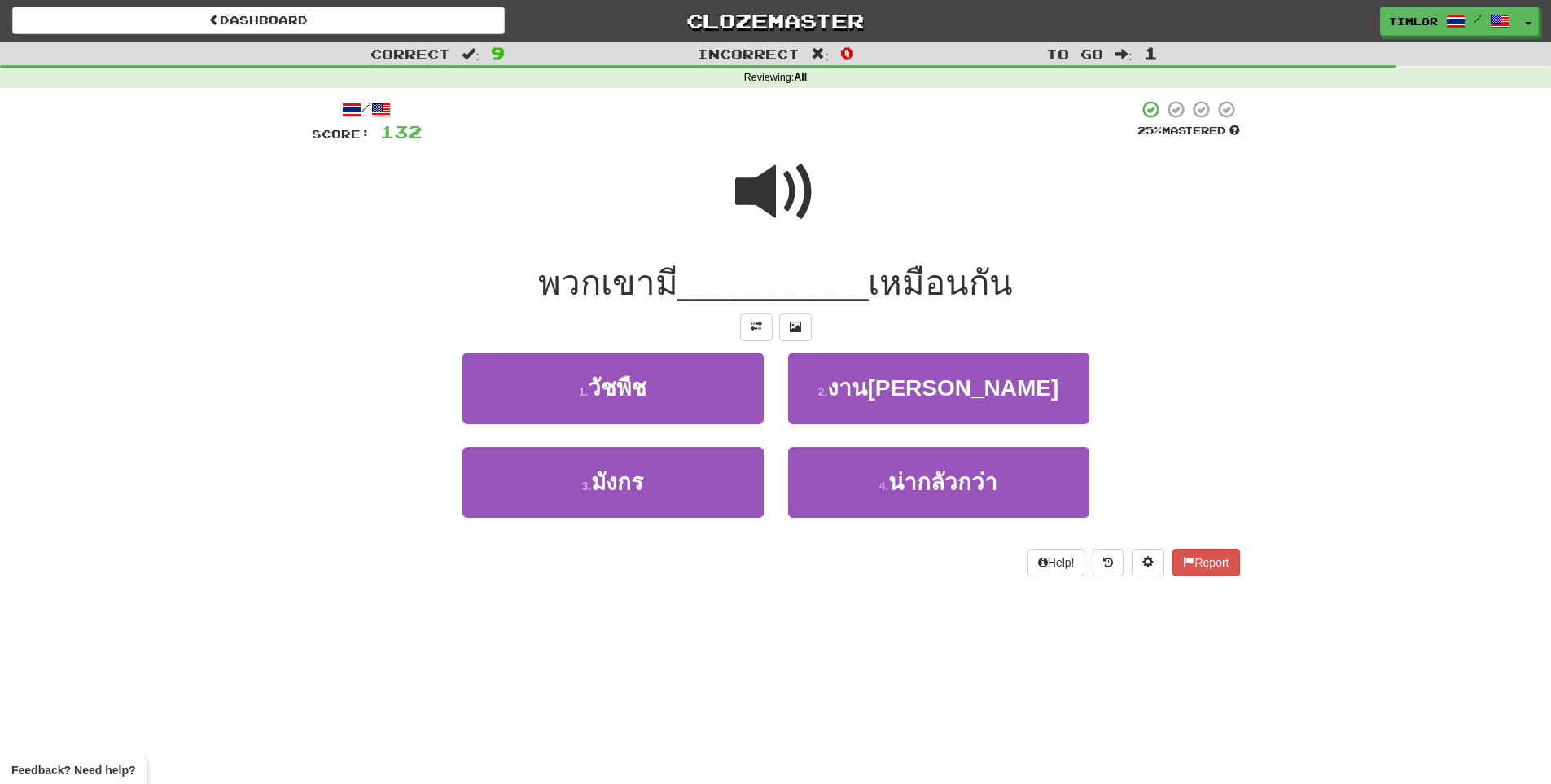
click at [780, 214] on span at bounding box center [776, 192] width 82 height 82
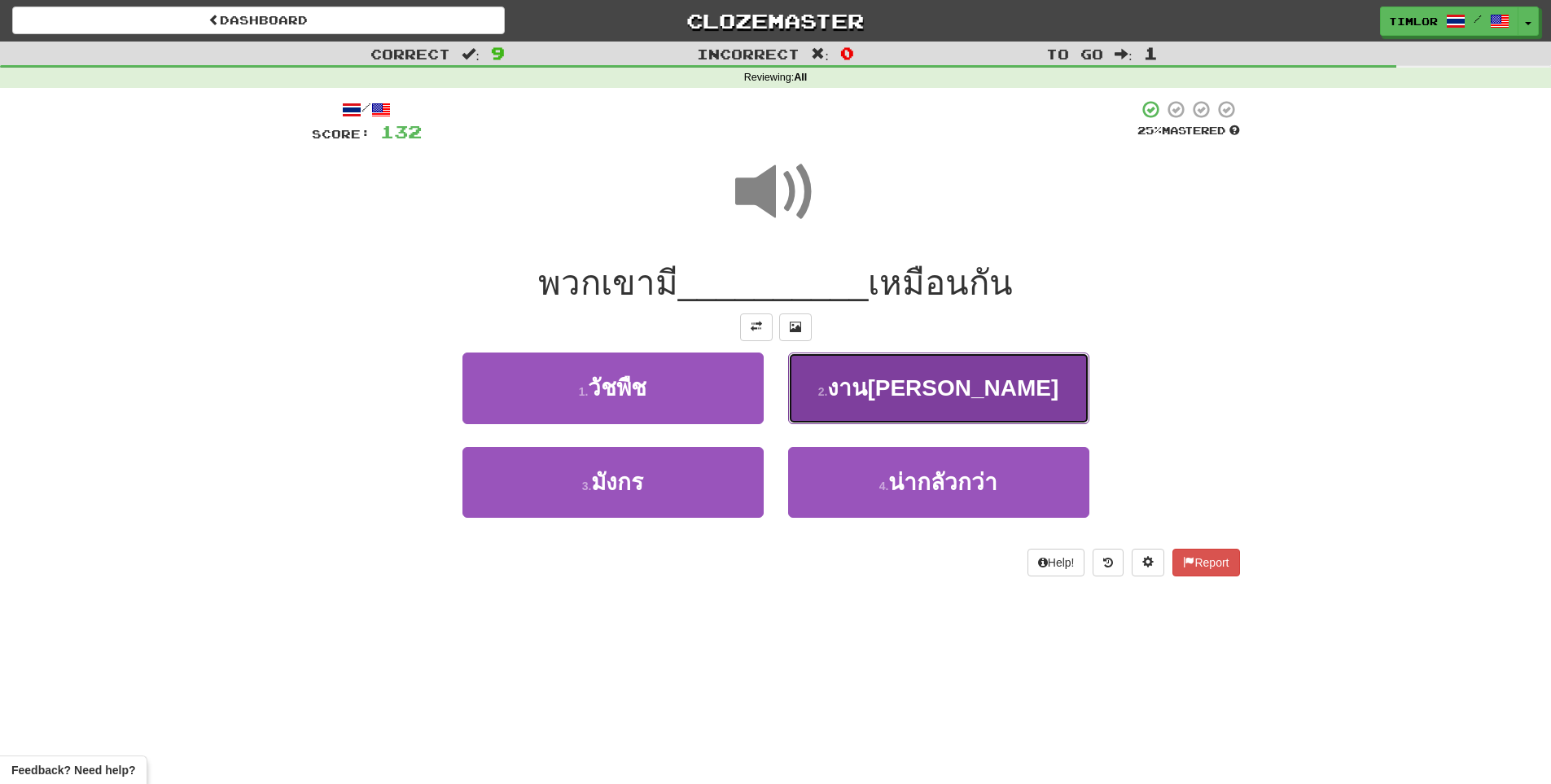
click at [883, 366] on button "2 . งานอดิเรก" at bounding box center [938, 388] width 301 height 71
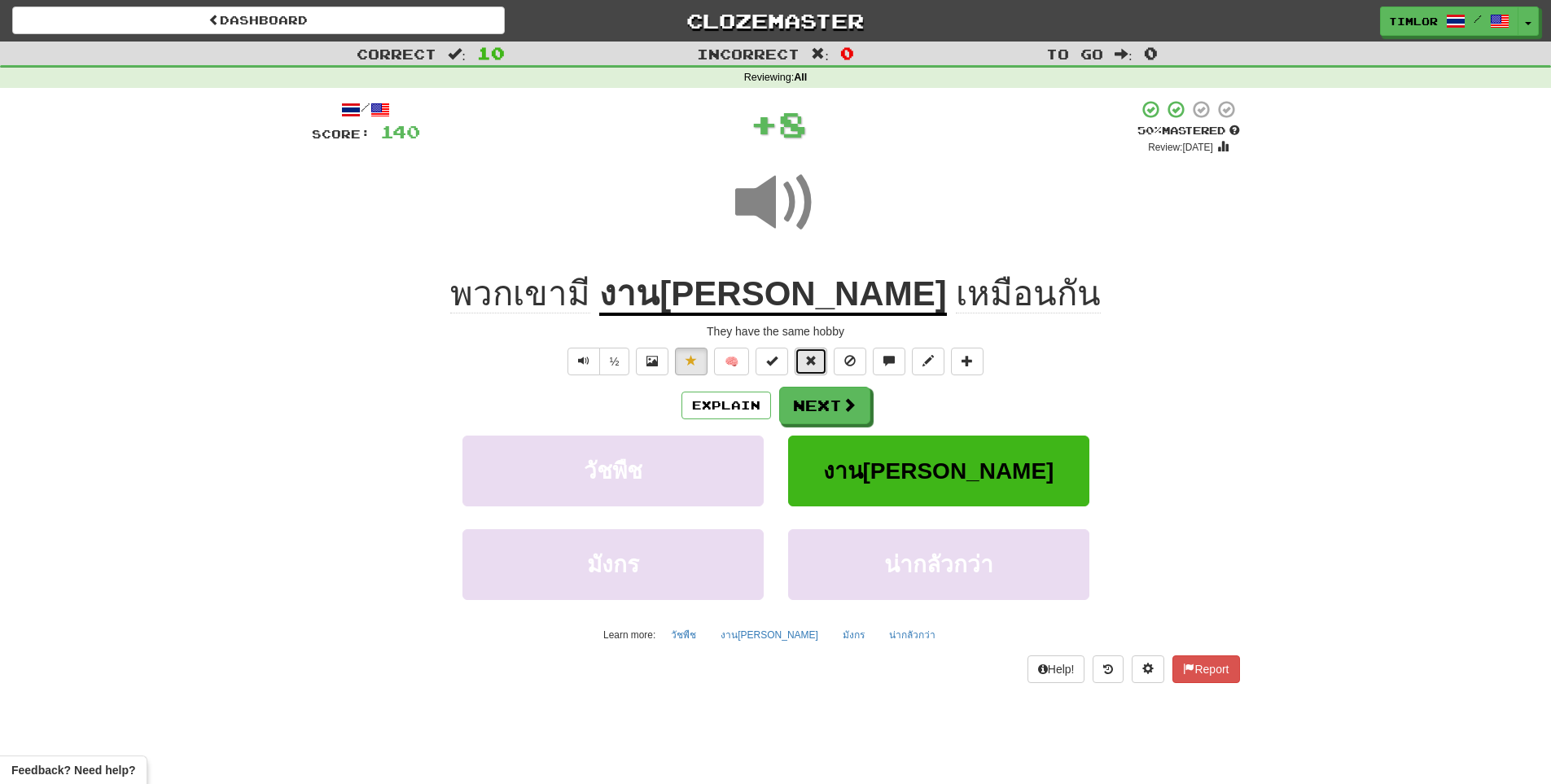
click at [812, 371] on button at bounding box center [810, 361] width 32 height 28
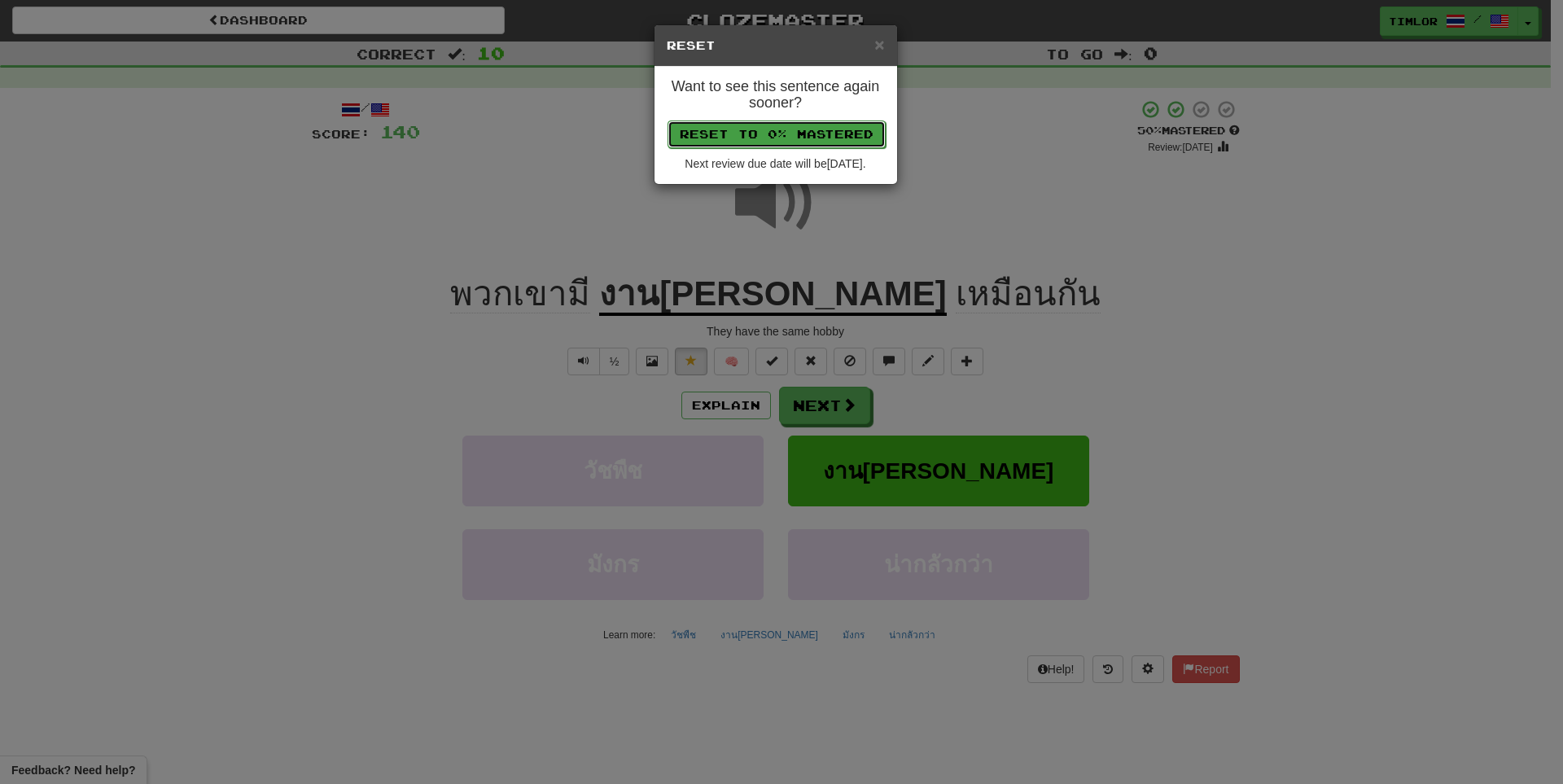
click at [853, 128] on button "Reset to 0% Mastered" at bounding box center [776, 135] width 218 height 28
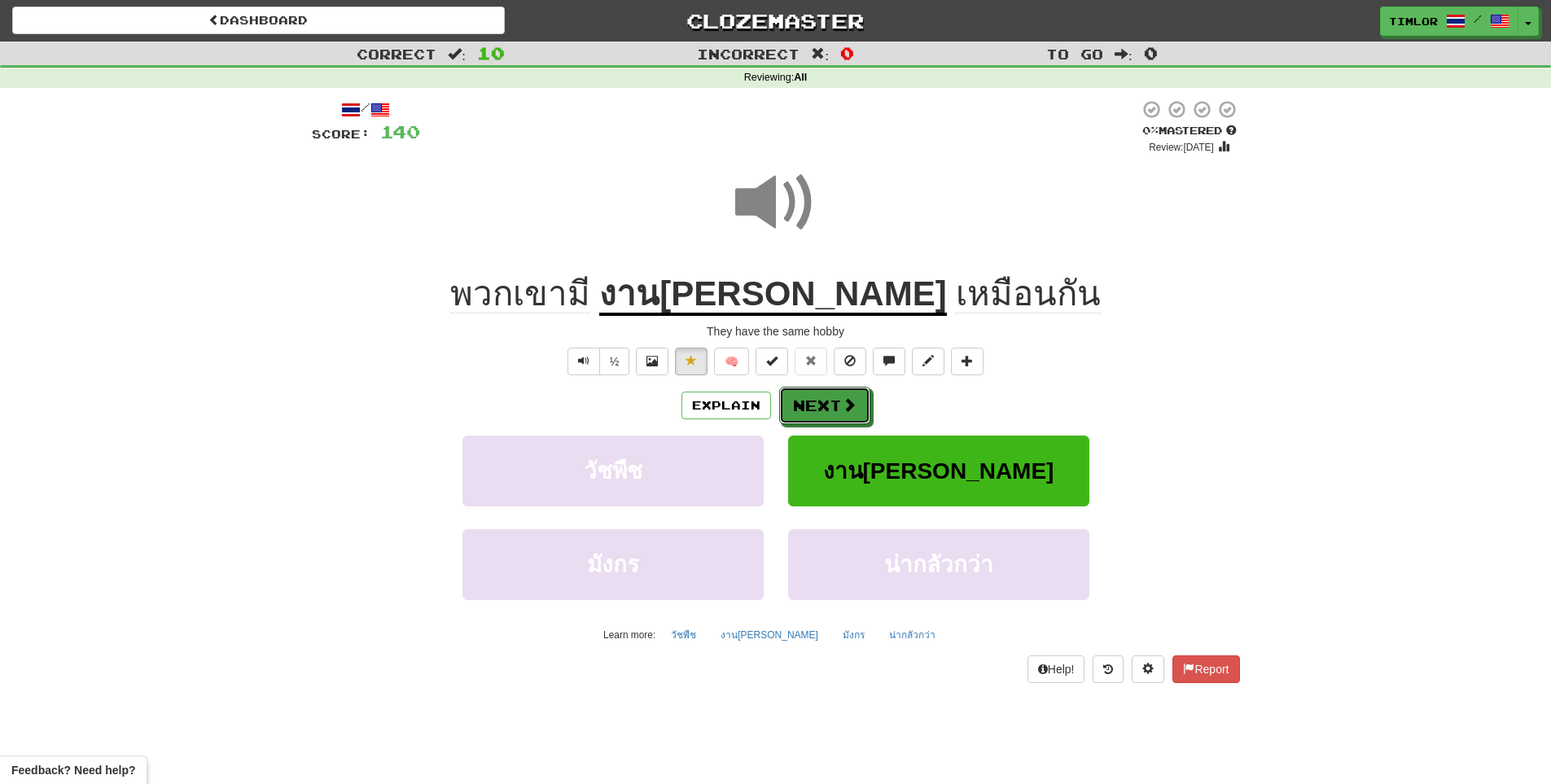
click at [818, 392] on button "Next" at bounding box center [824, 405] width 91 height 37
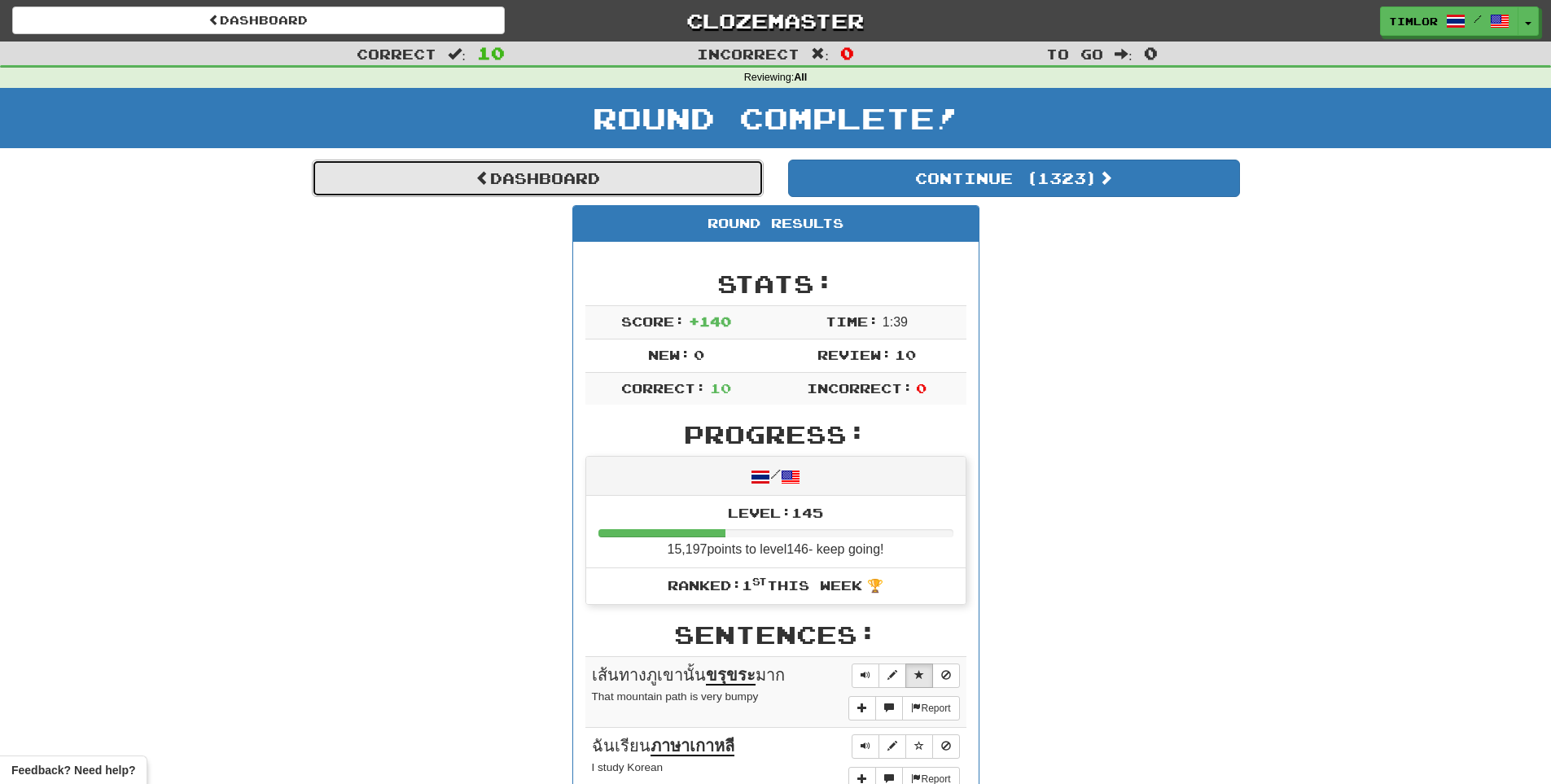
click at [683, 168] on link "Dashboard" at bounding box center [538, 178] width 452 height 37
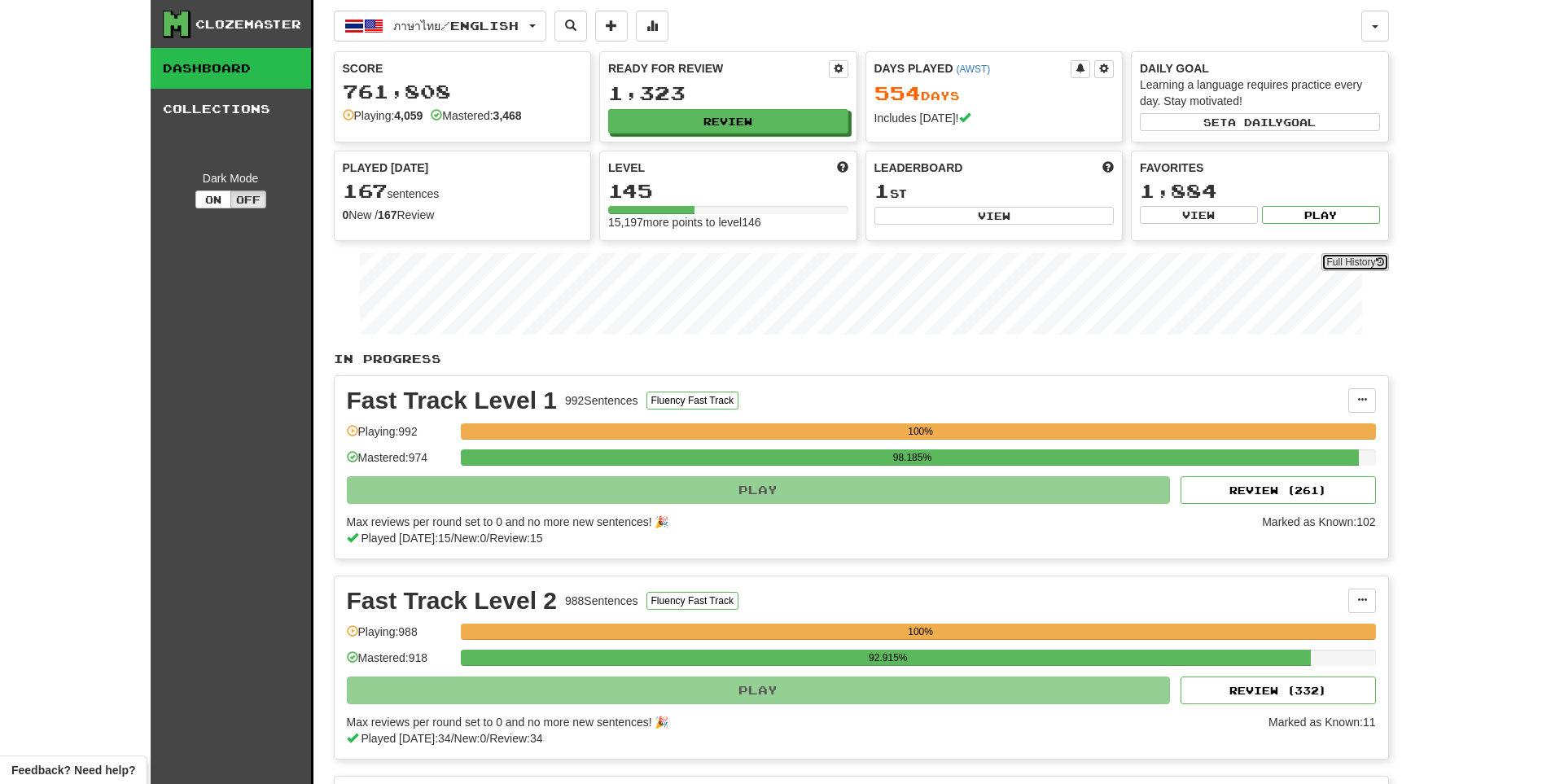
click at [1343, 257] on link "Full History" at bounding box center [1354, 262] width 67 height 18
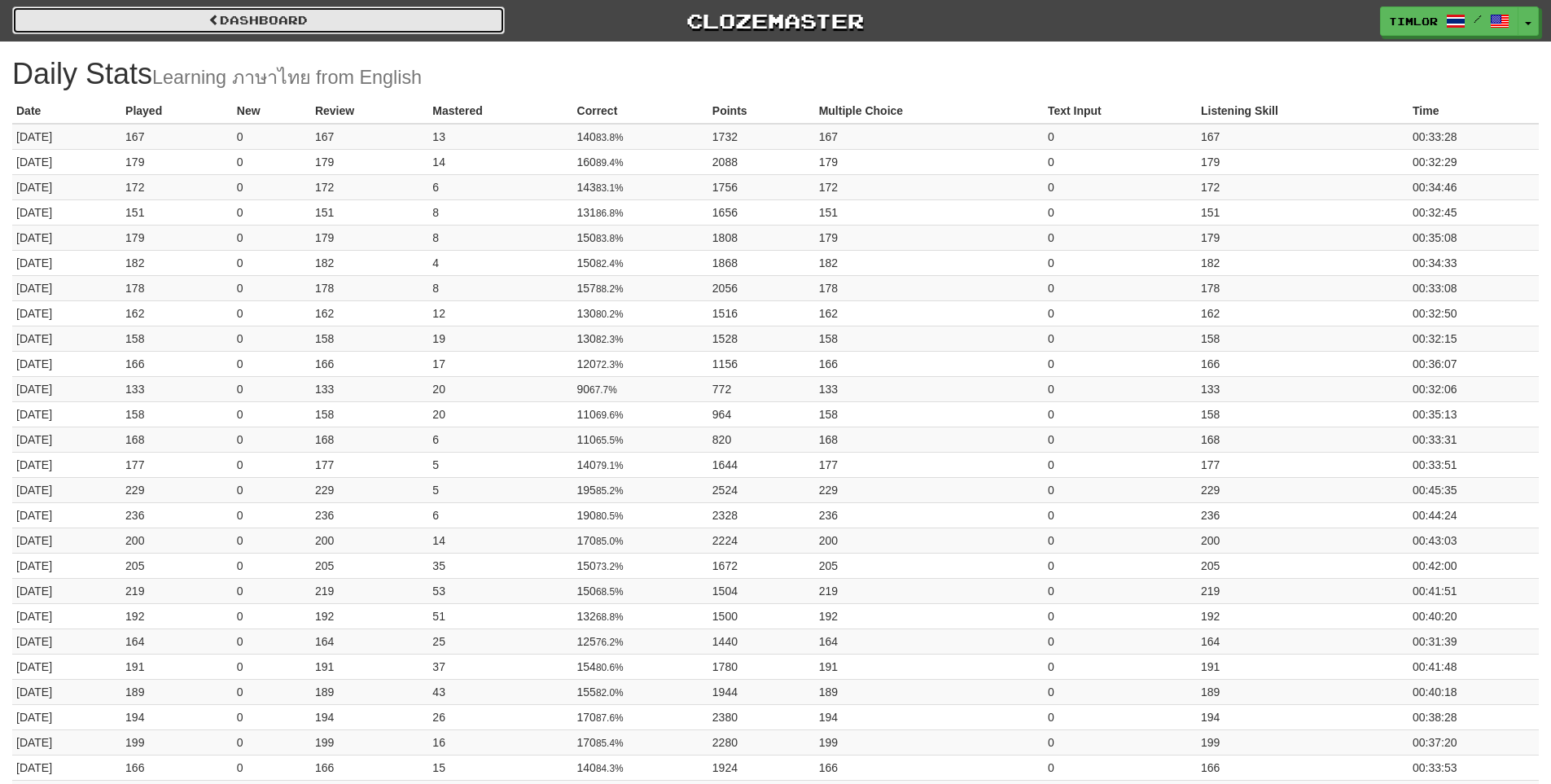
click at [461, 27] on link "Dashboard" at bounding box center [258, 20] width 492 height 28
